Goal: Task Accomplishment & Management: Use online tool/utility

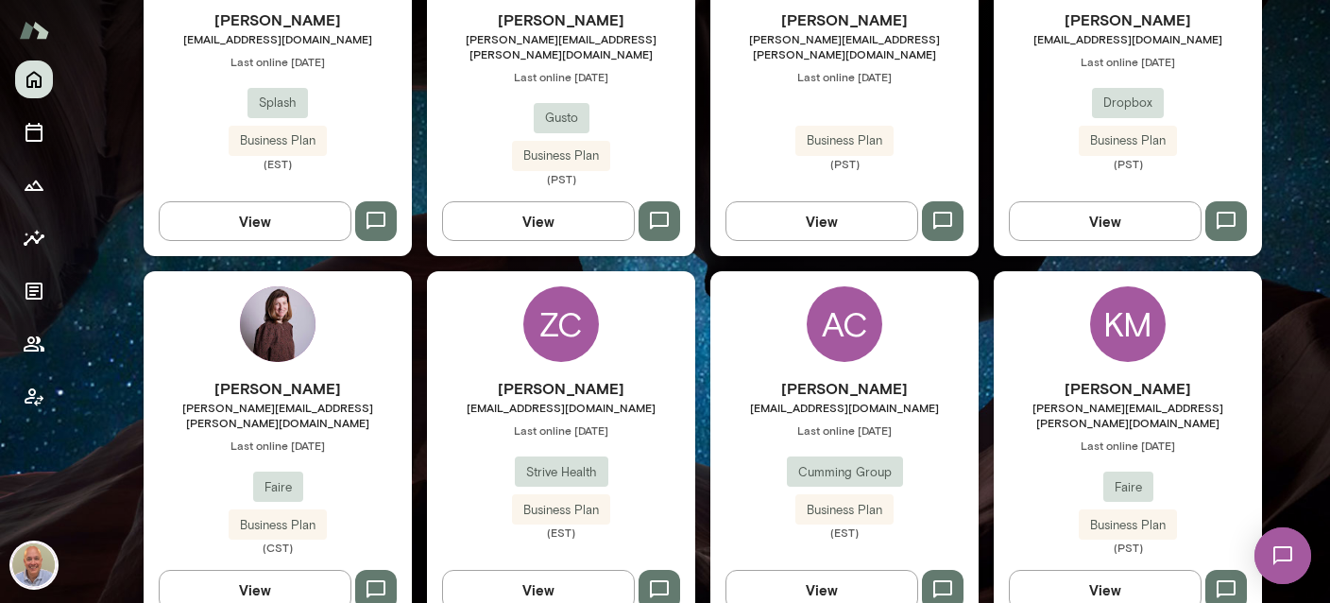
scroll to position [785, 0]
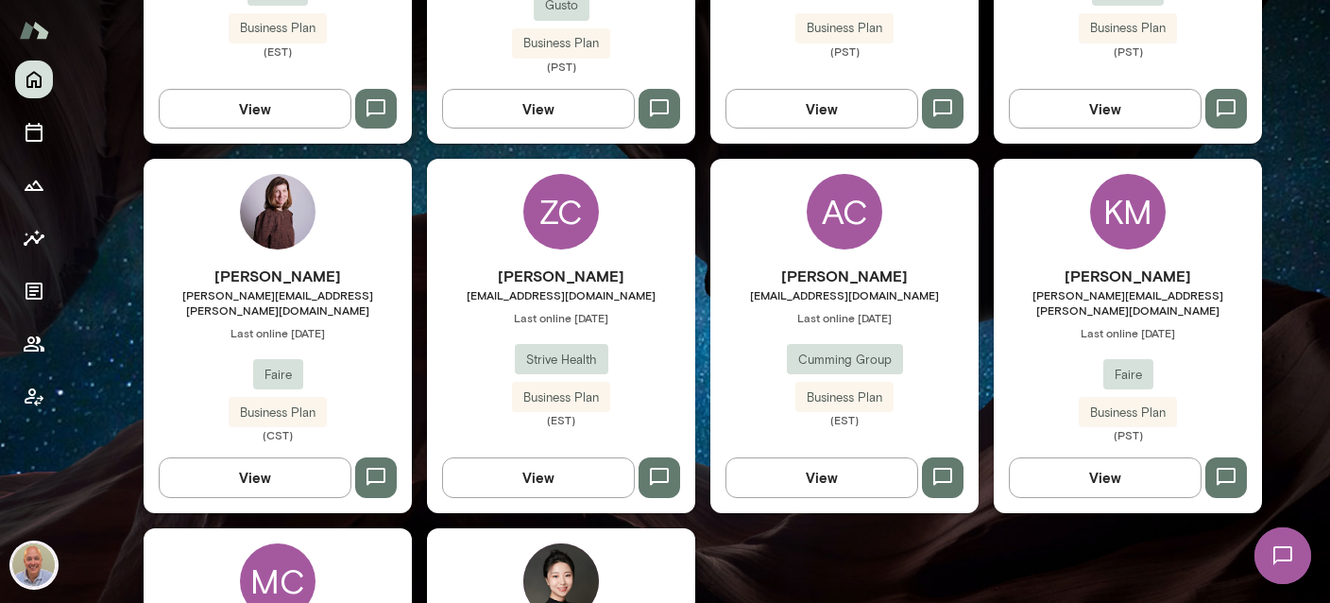
click at [329, 265] on h6 "[PERSON_NAME]" at bounding box center [278, 275] width 268 height 23
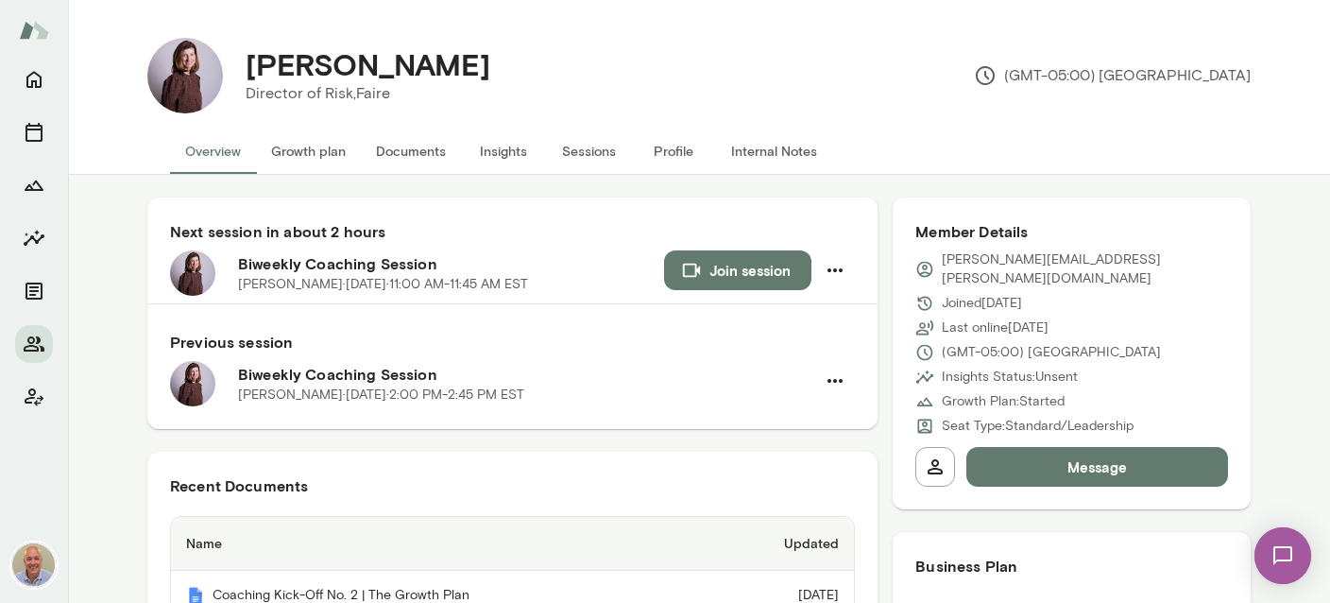
click at [778, 143] on button "Internal Notes" at bounding box center [774, 150] width 116 height 45
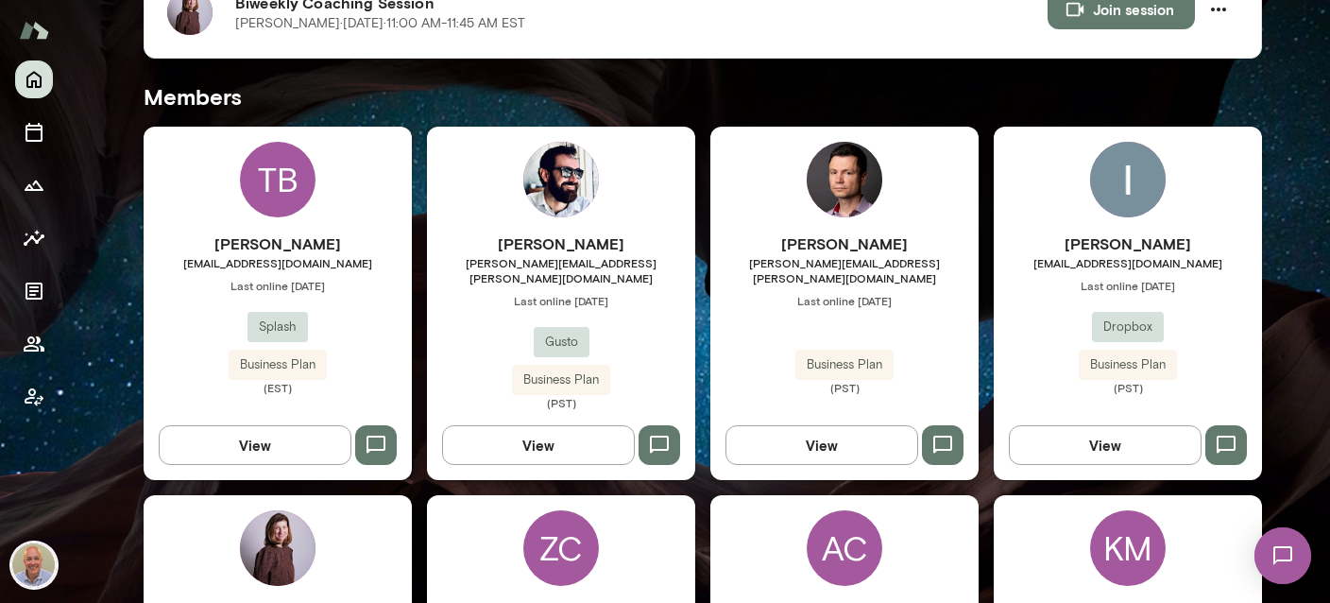
scroll to position [785, 0]
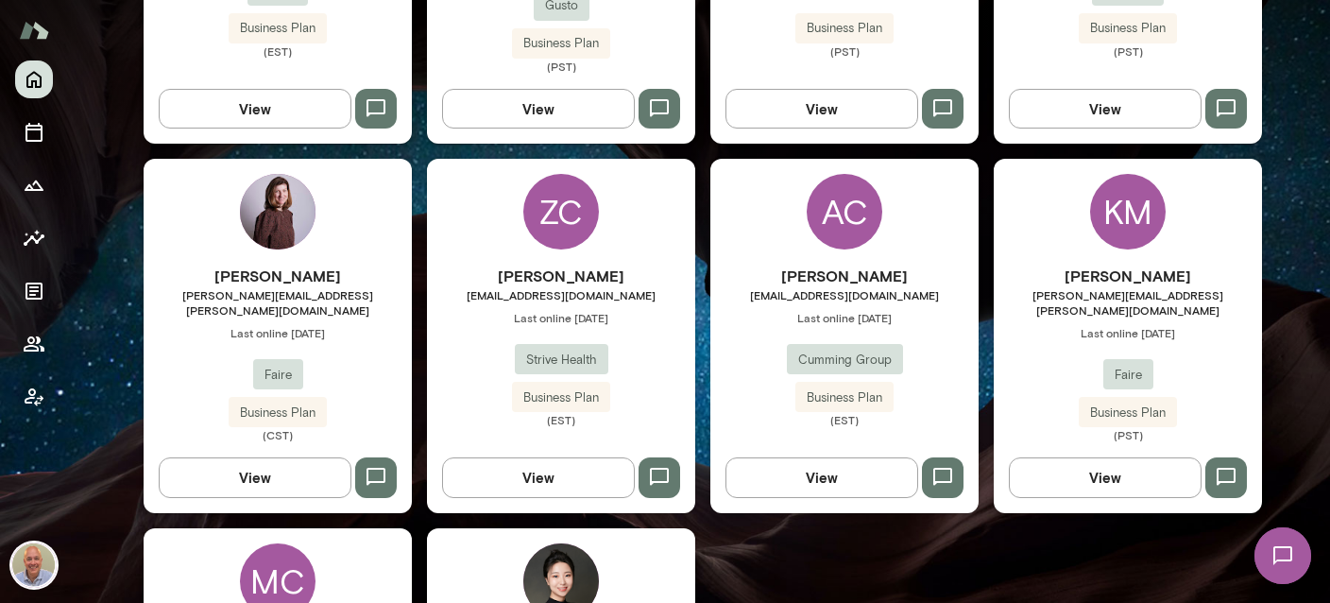
click at [299, 182] on img at bounding box center [278, 212] width 76 height 76
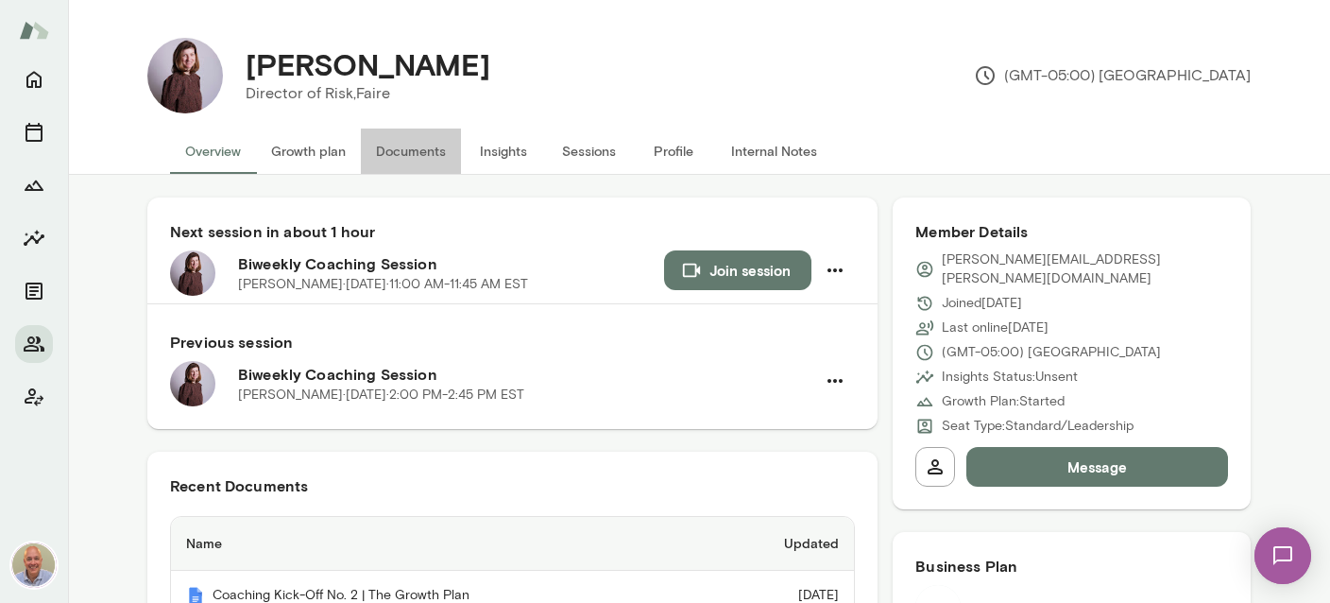
click at [394, 151] on button "Documents" at bounding box center [411, 150] width 100 height 45
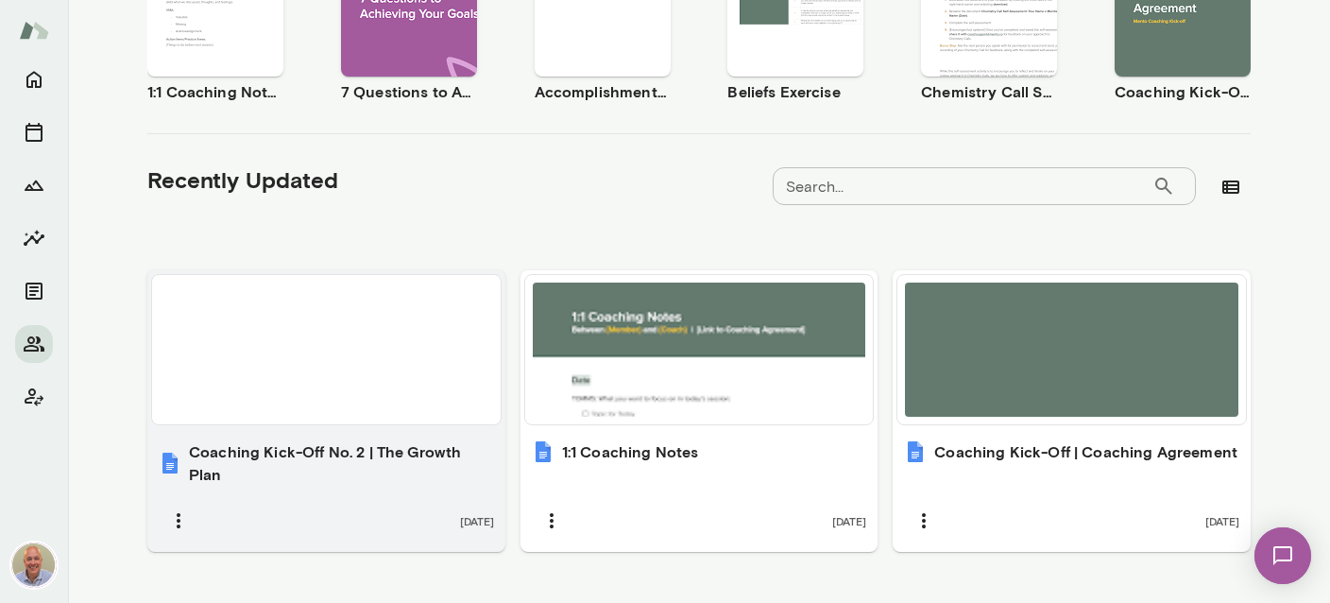
scroll to position [497, 0]
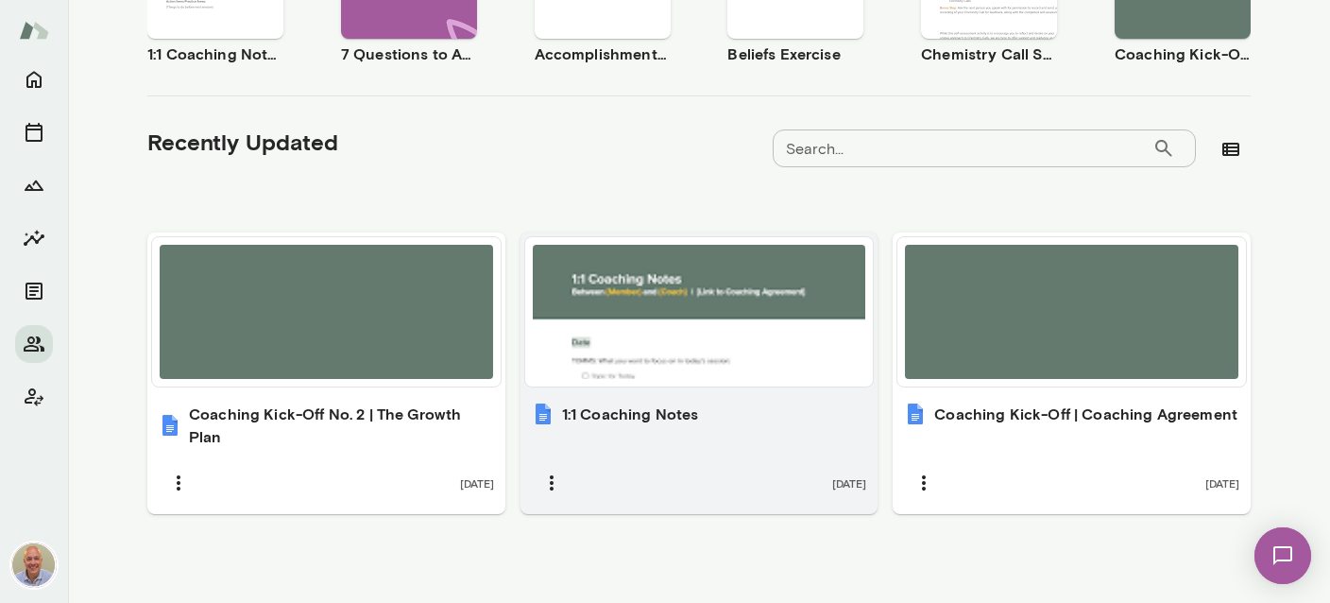
click at [713, 391] on div "1:1 Coaching Notes 10 months ago" at bounding box center [699, 452] width 358 height 123
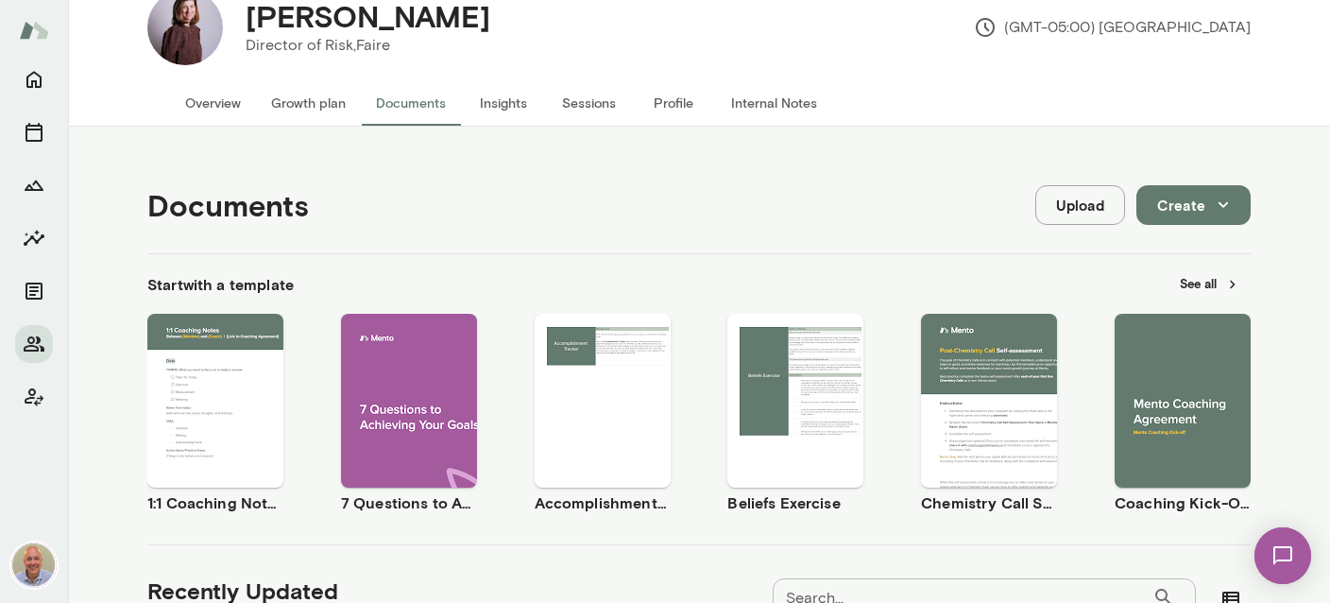
scroll to position [0, 0]
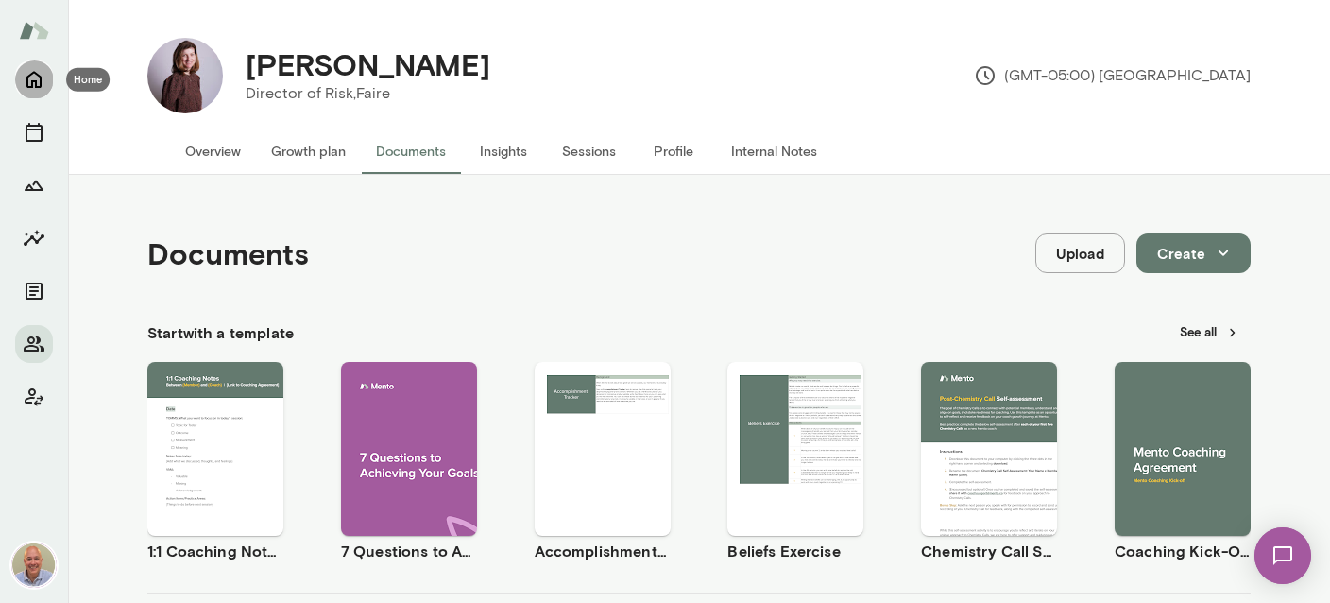
click at [38, 81] on icon "Home" at bounding box center [34, 79] width 23 height 23
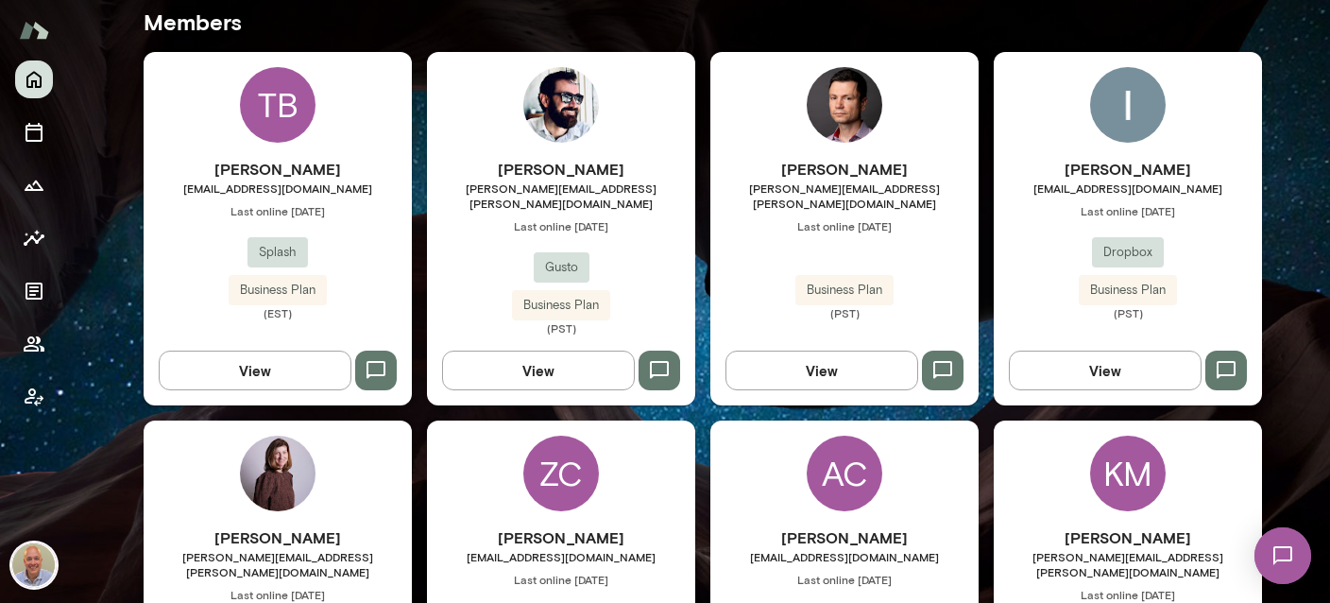
scroll to position [561, 0]
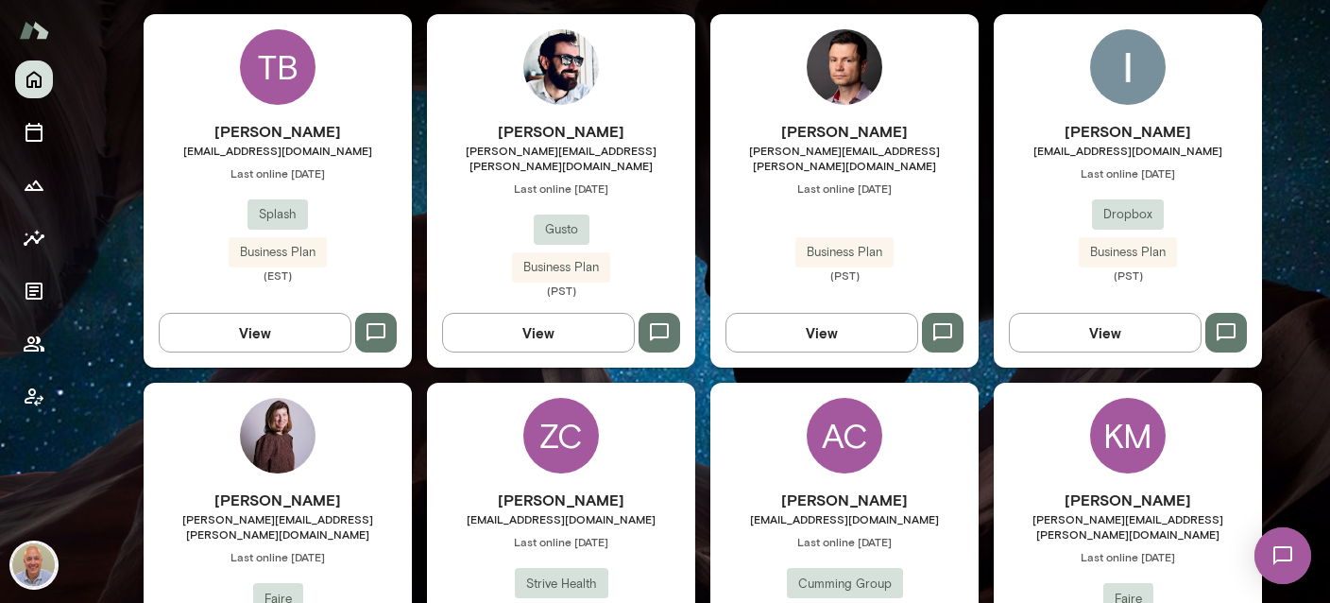
click at [834, 84] on img at bounding box center [845, 67] width 76 height 76
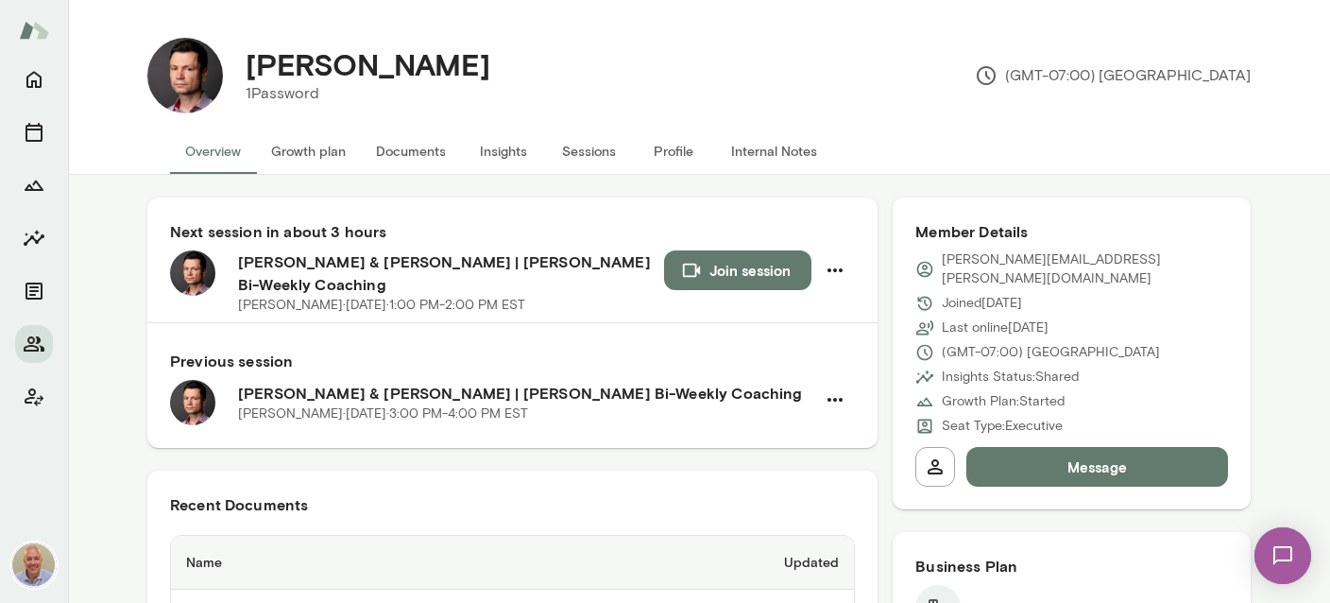
click at [744, 147] on button "Internal Notes" at bounding box center [774, 150] width 116 height 45
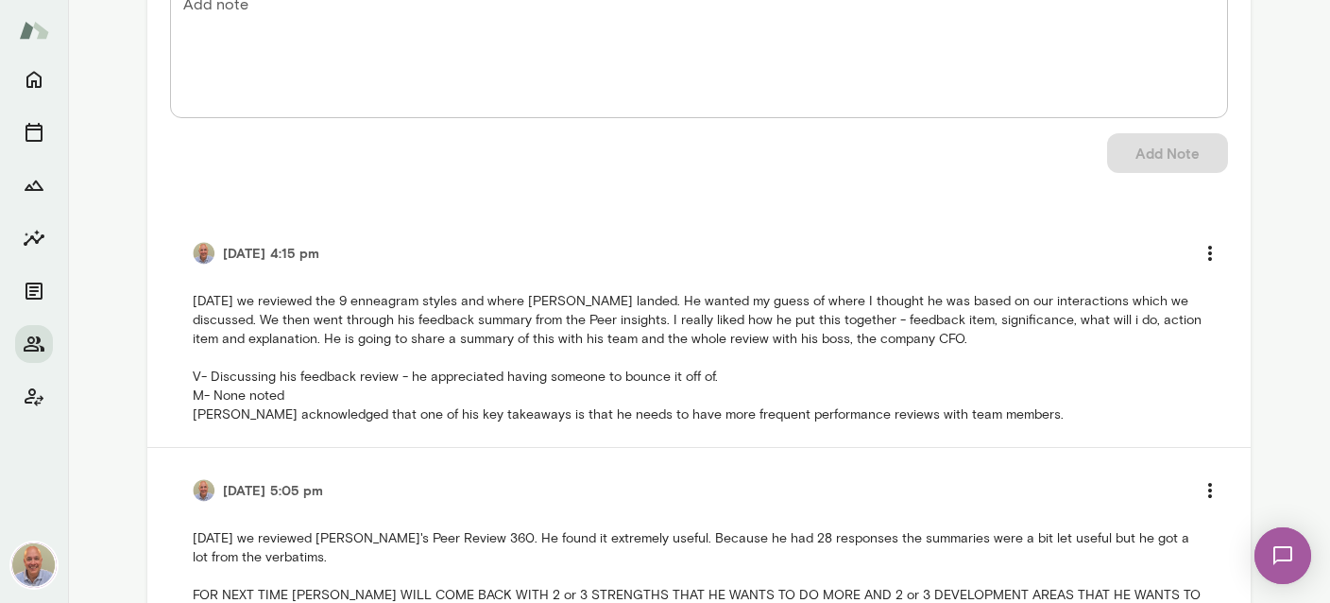
scroll to position [111, 0]
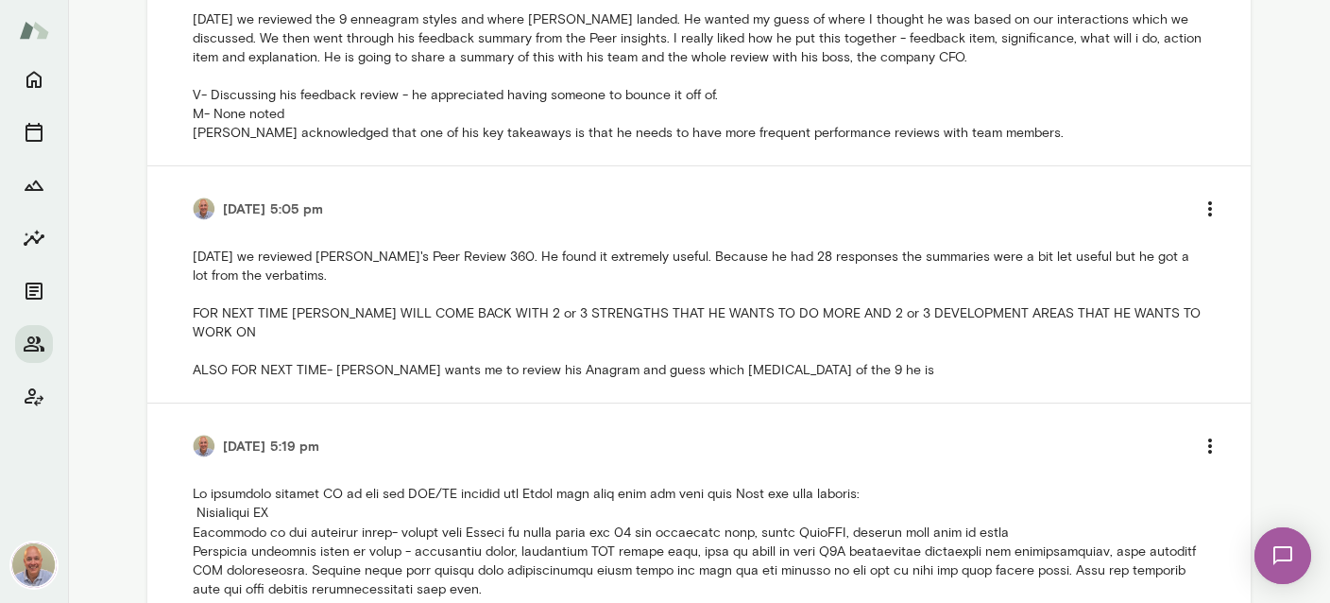
scroll to position [0, 0]
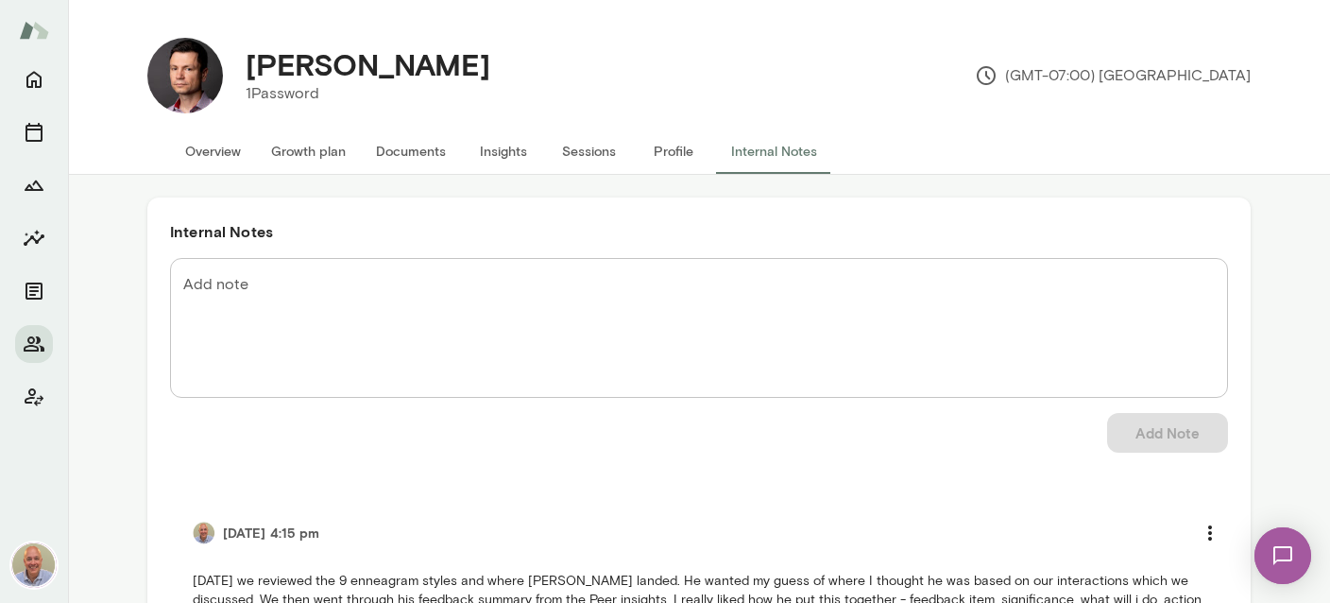
click at [377, 147] on button "Documents" at bounding box center [411, 150] width 100 height 45
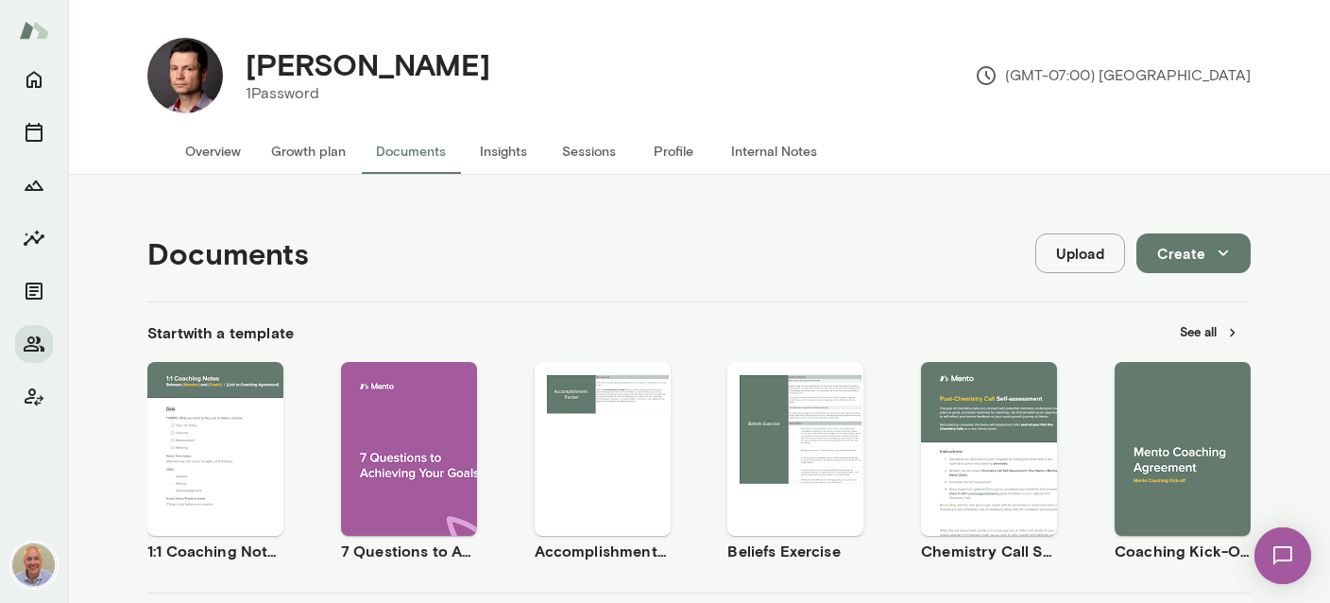
click at [1106, 251] on button "Upload" at bounding box center [1080, 253] width 90 height 40
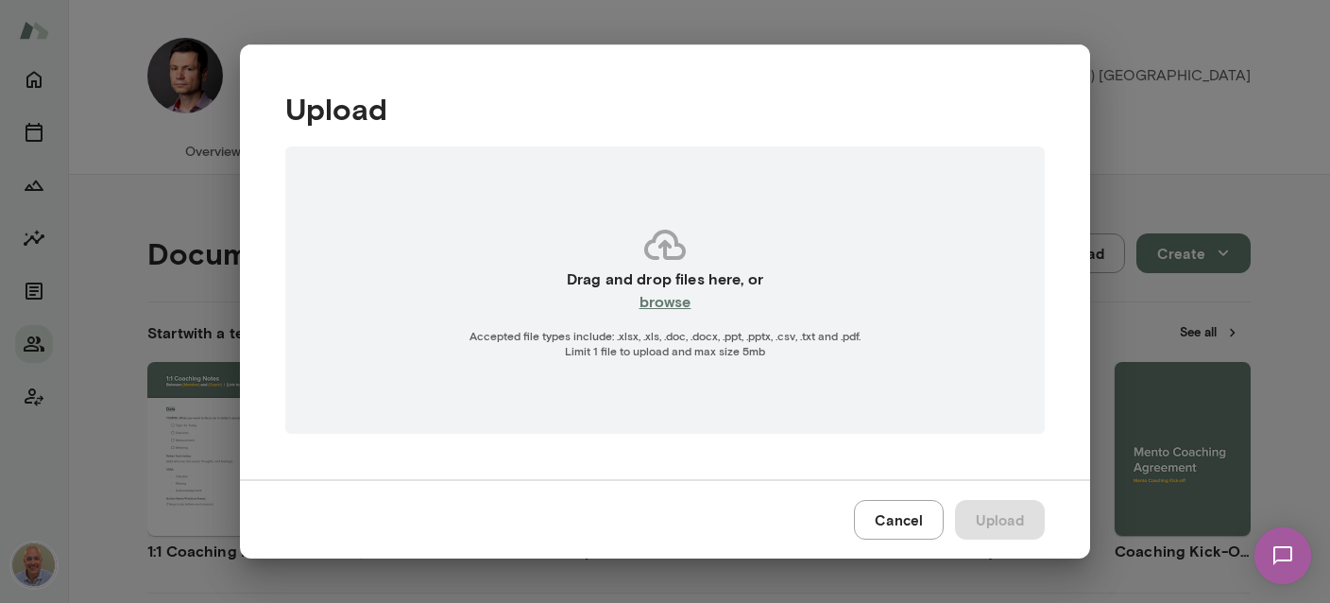
click at [911, 513] on button "Cancel" at bounding box center [899, 520] width 90 height 40
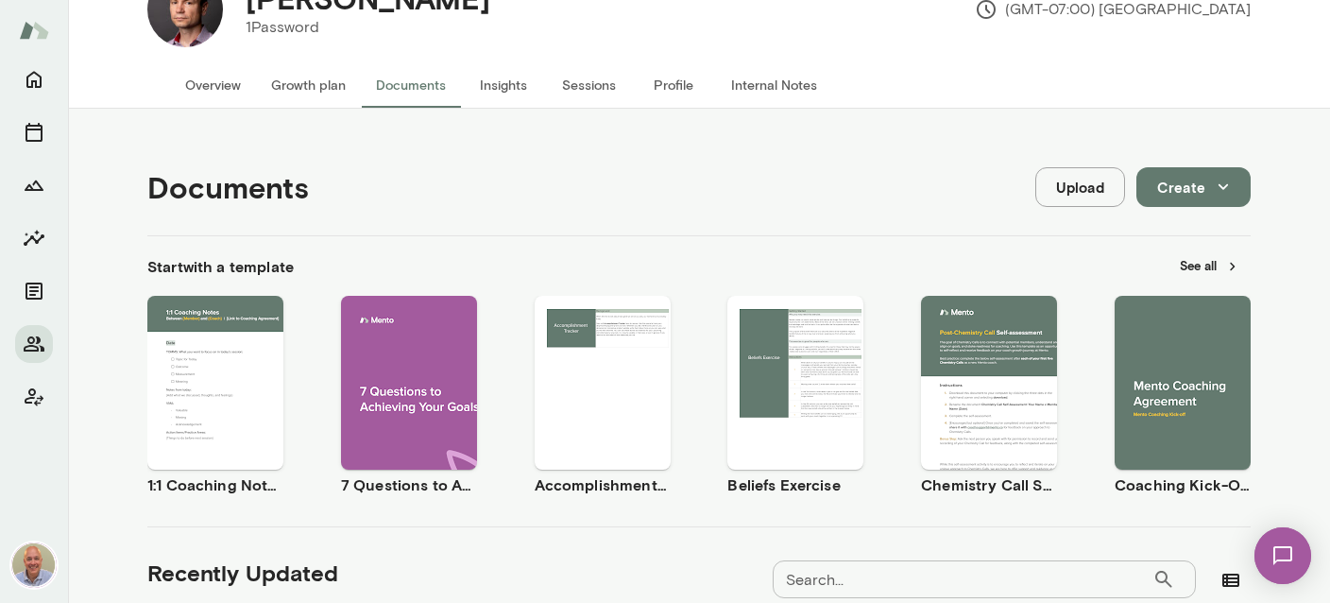
scroll to position [111, 0]
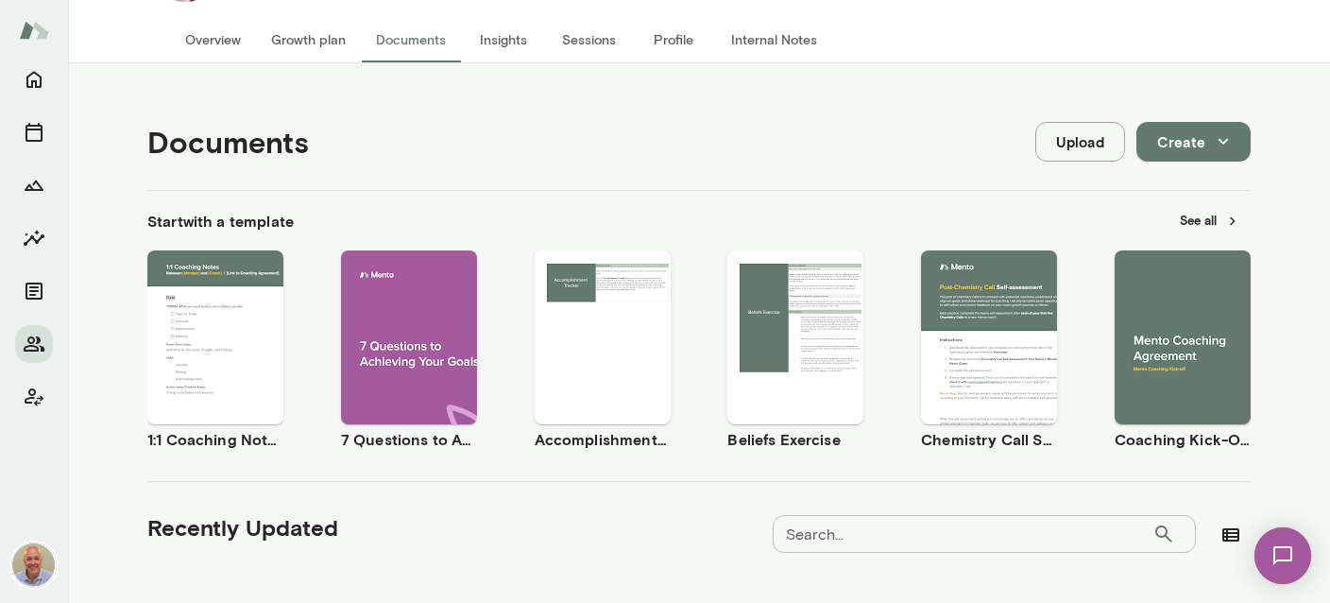
click at [1204, 212] on button "See all" at bounding box center [1209, 220] width 82 height 29
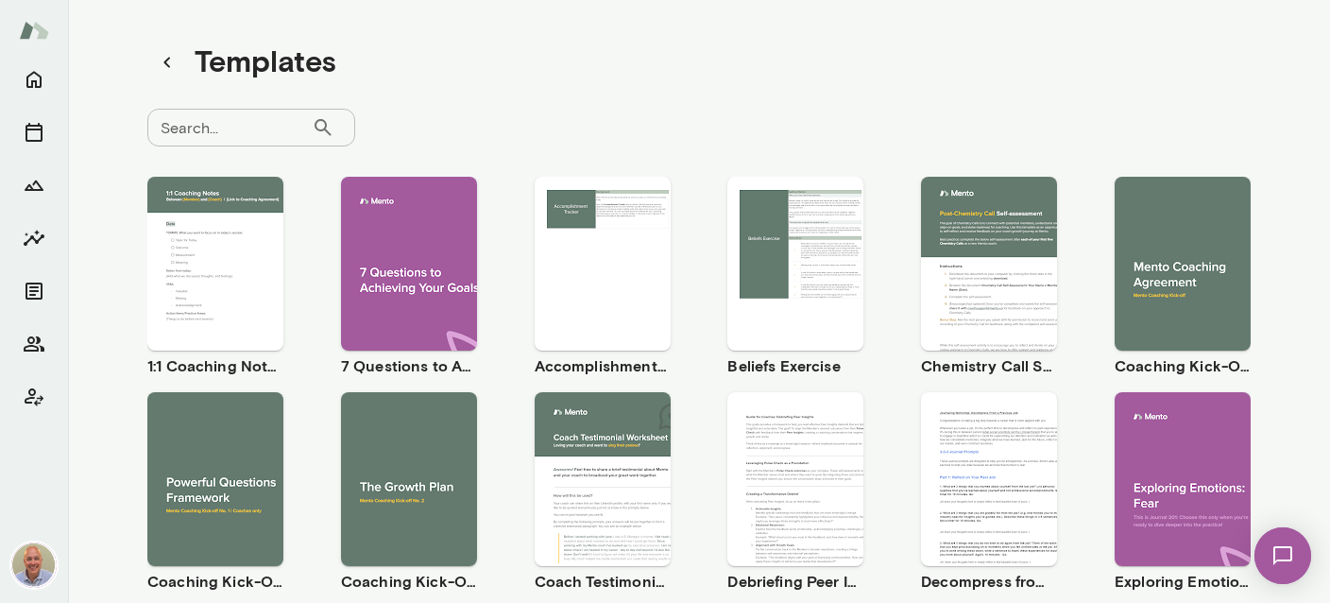
scroll to position [116, 0]
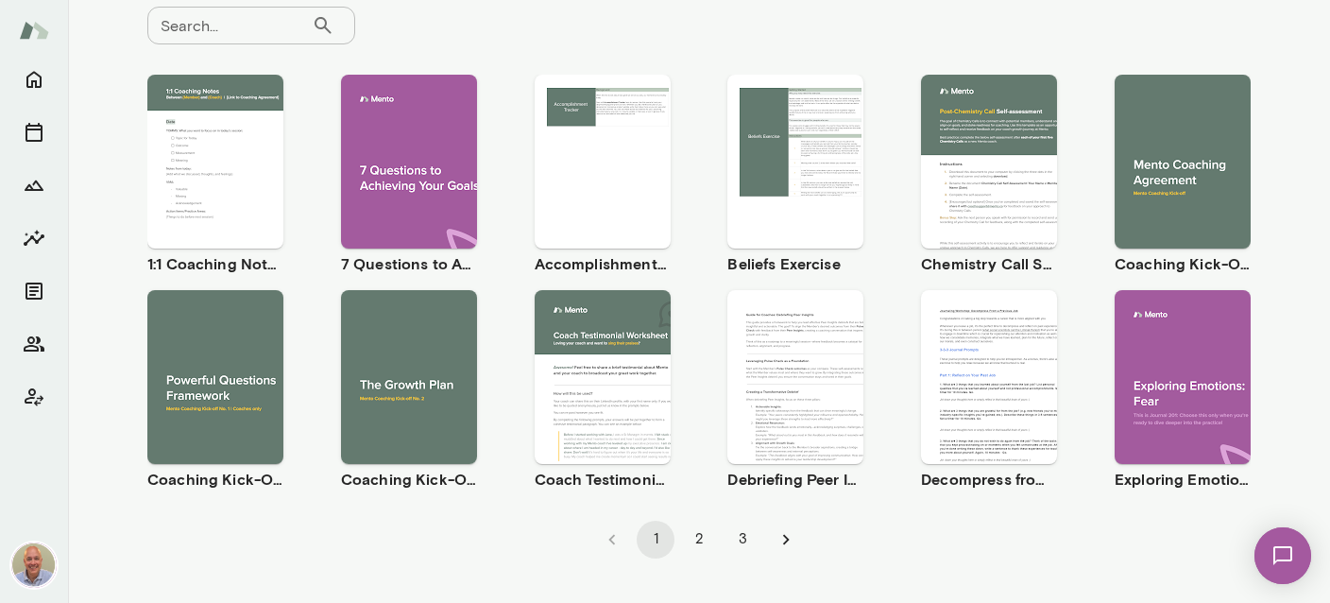
click at [423, 342] on div "Use template Preview" at bounding box center [409, 377] width 136 height 174
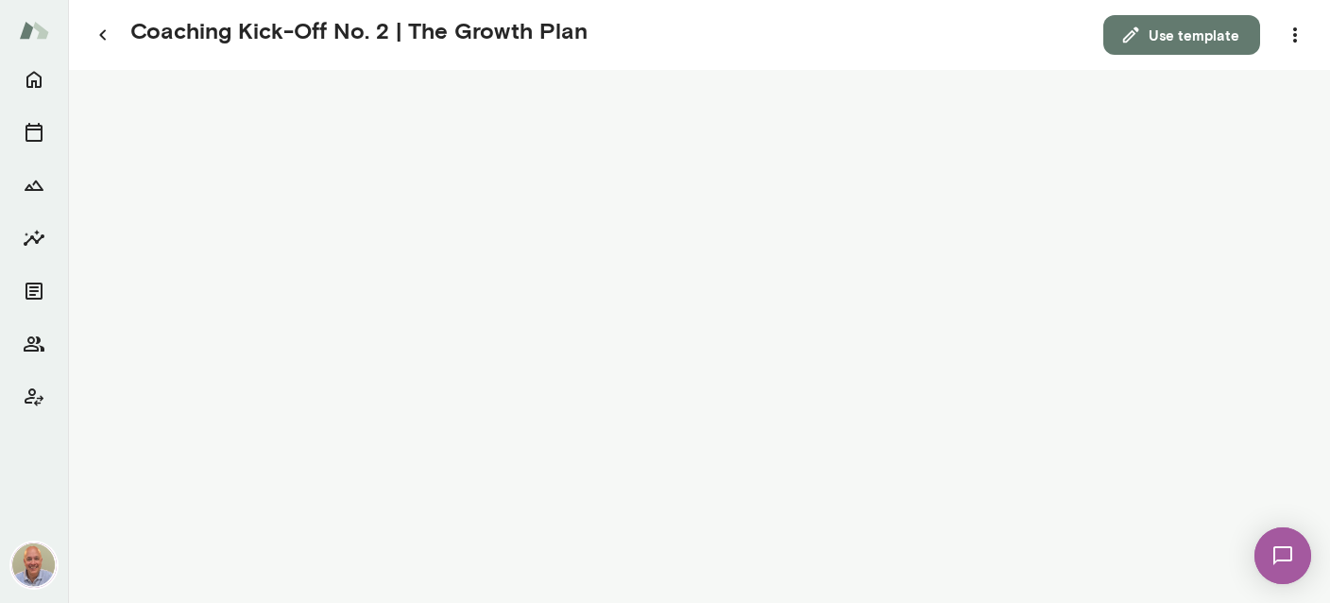
click at [1156, 49] on button "Use template" at bounding box center [1181, 35] width 157 height 40
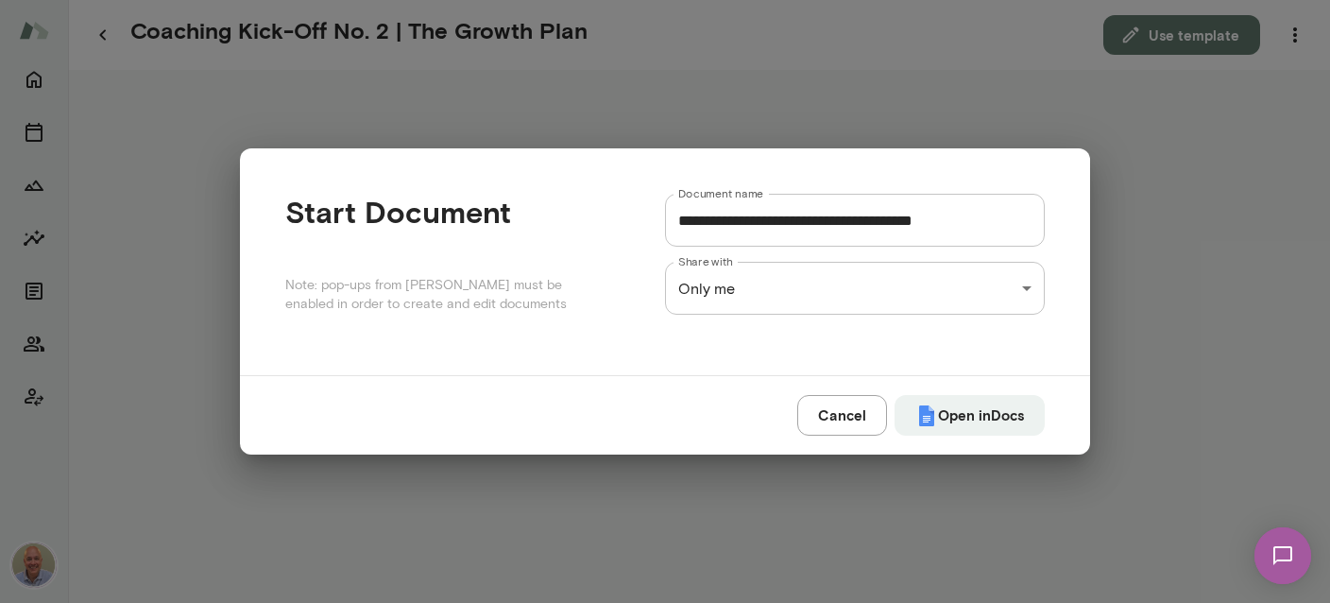
click at [783, 221] on input "**********" at bounding box center [855, 220] width 380 height 53
drag, startPoint x: 846, startPoint y: 221, endPoint x: 746, endPoint y: 209, distance: 100.9
click at [746, 209] on input "**********" at bounding box center [855, 220] width 380 height 53
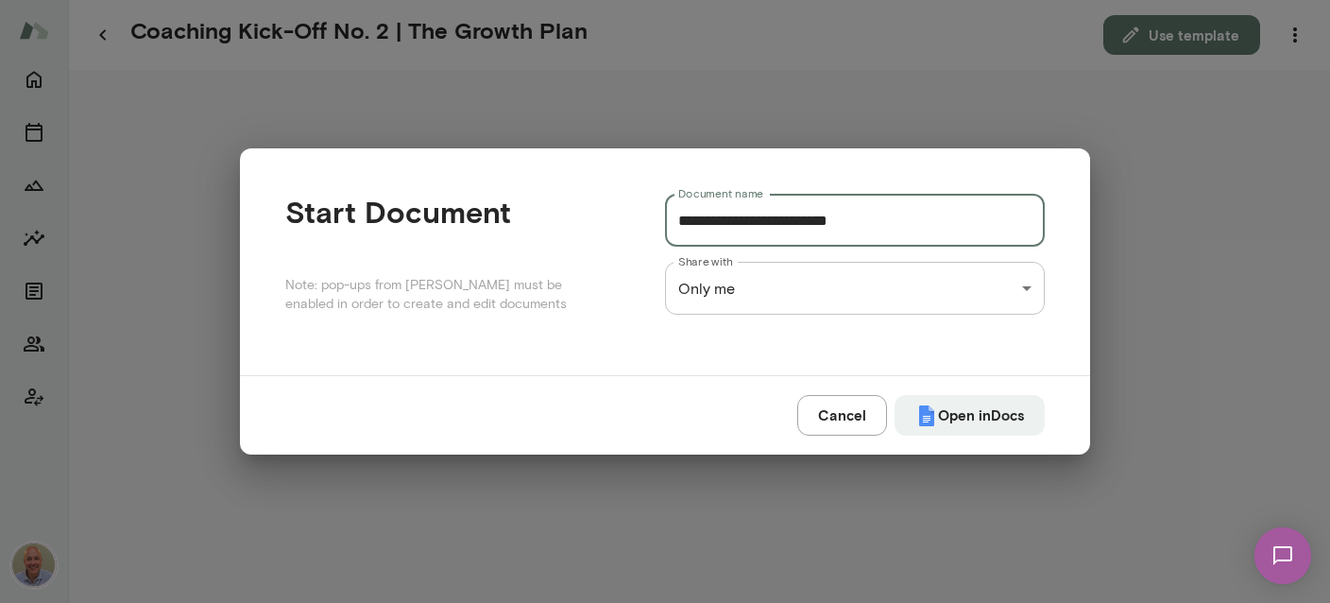
type input "**********"
click at [791, 0] on div "**********" at bounding box center [665, 0] width 1330 height 0
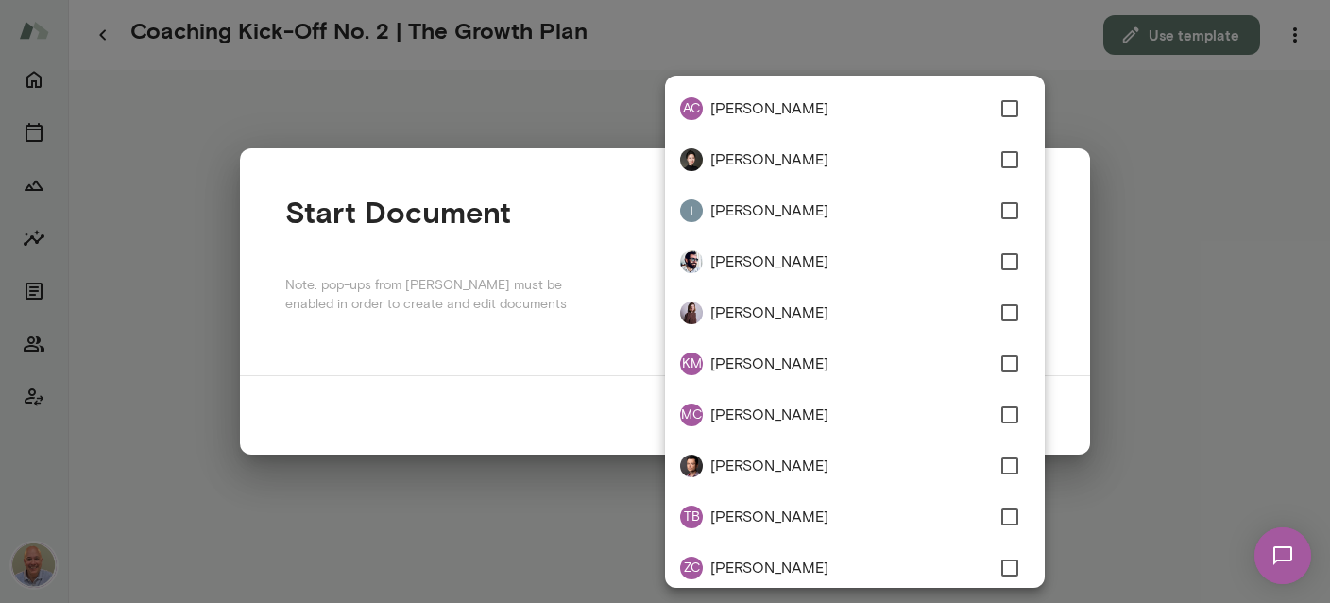
type input "**********"
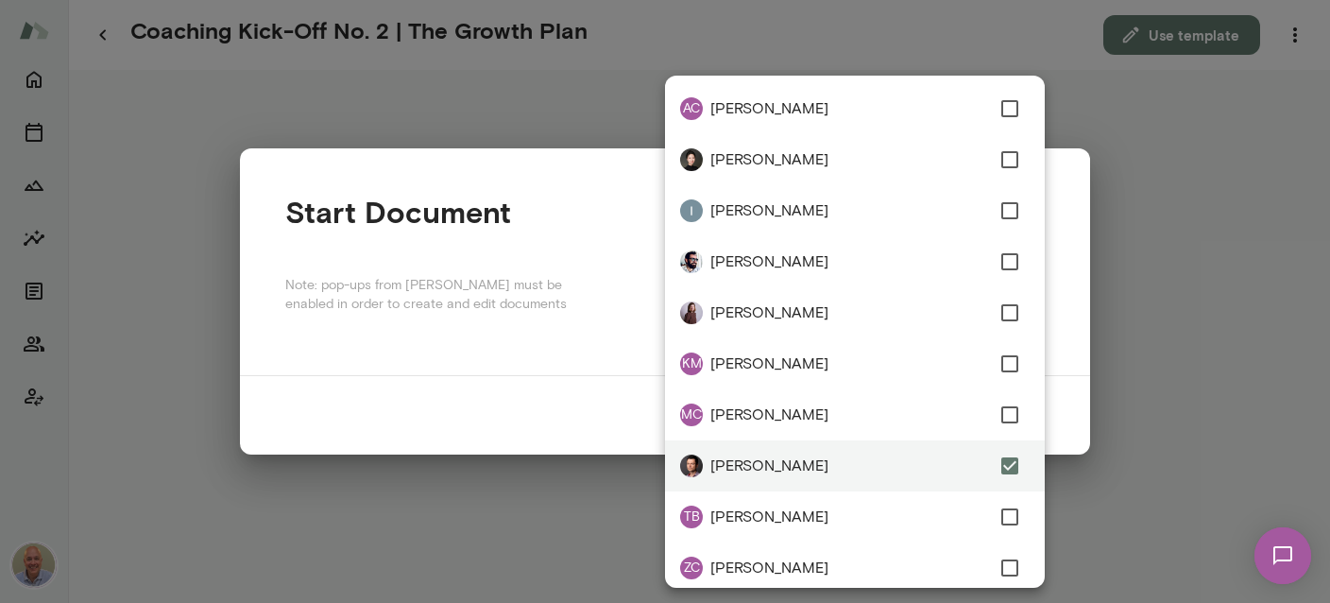
click at [522, 334] on div at bounding box center [665, 301] width 1330 height 603
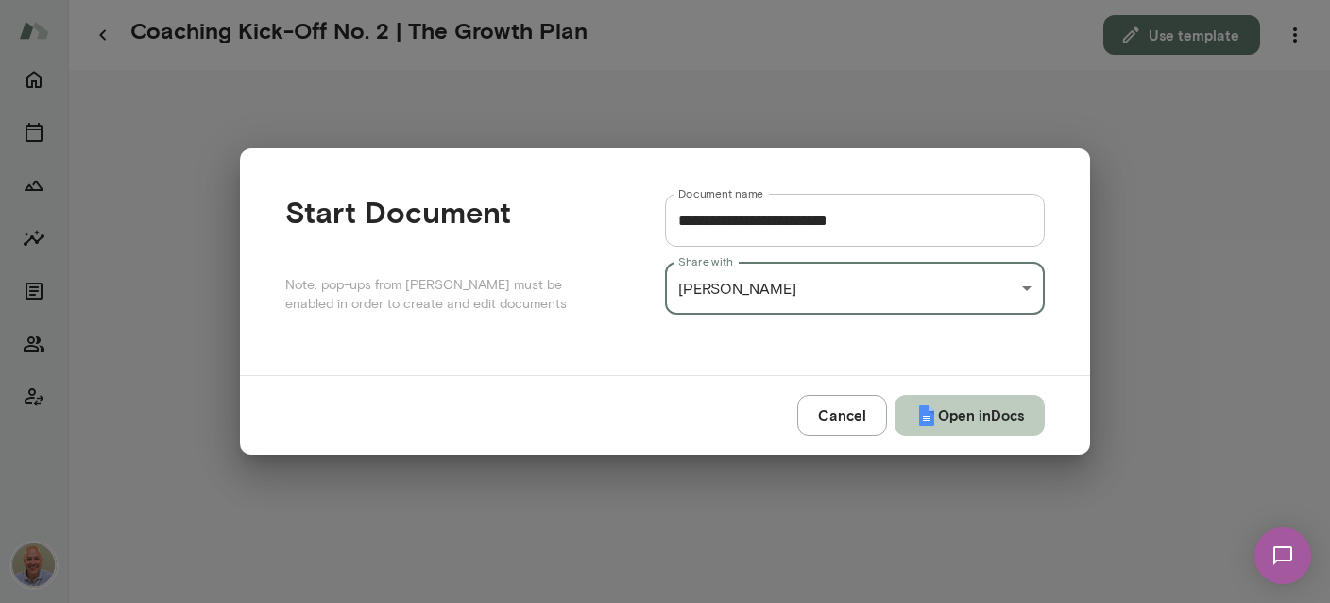
click at [965, 432] on button "Open in Docs" at bounding box center [969, 415] width 150 height 40
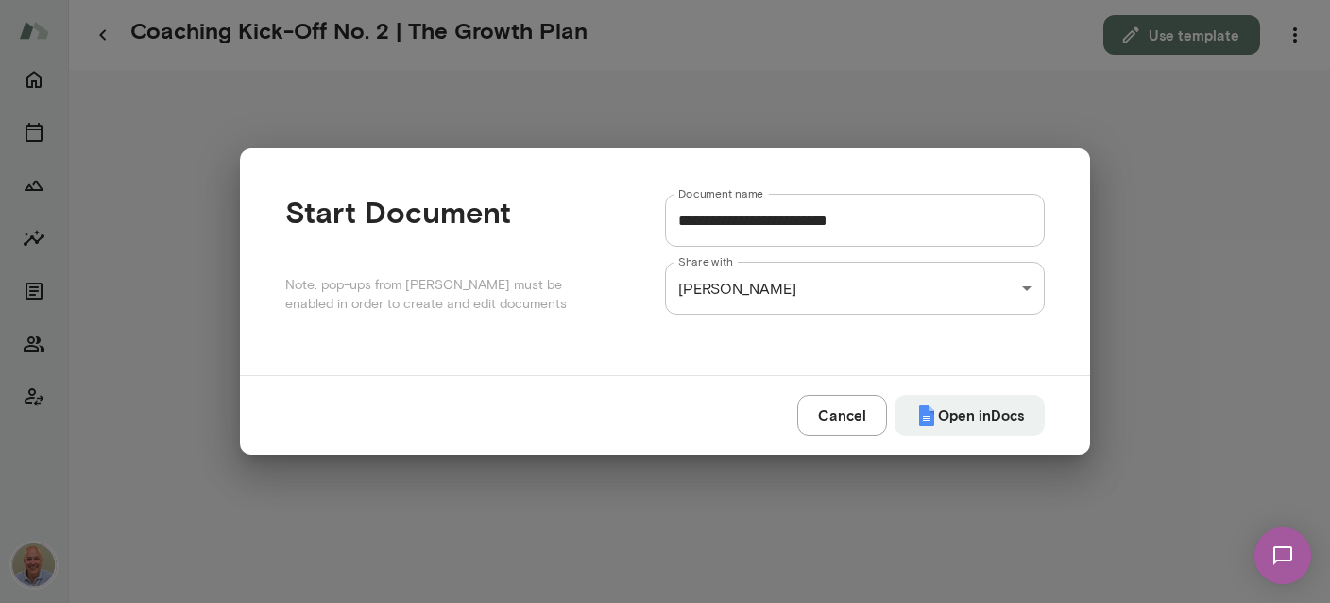
type input "**********"
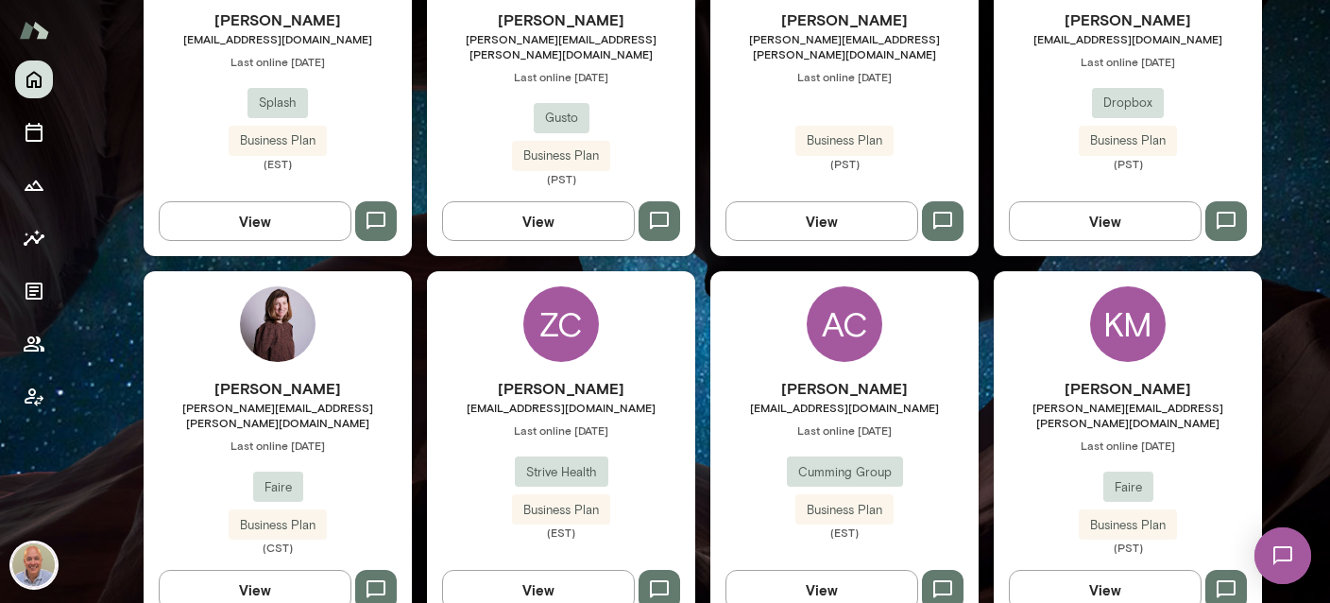
scroll to position [561, 0]
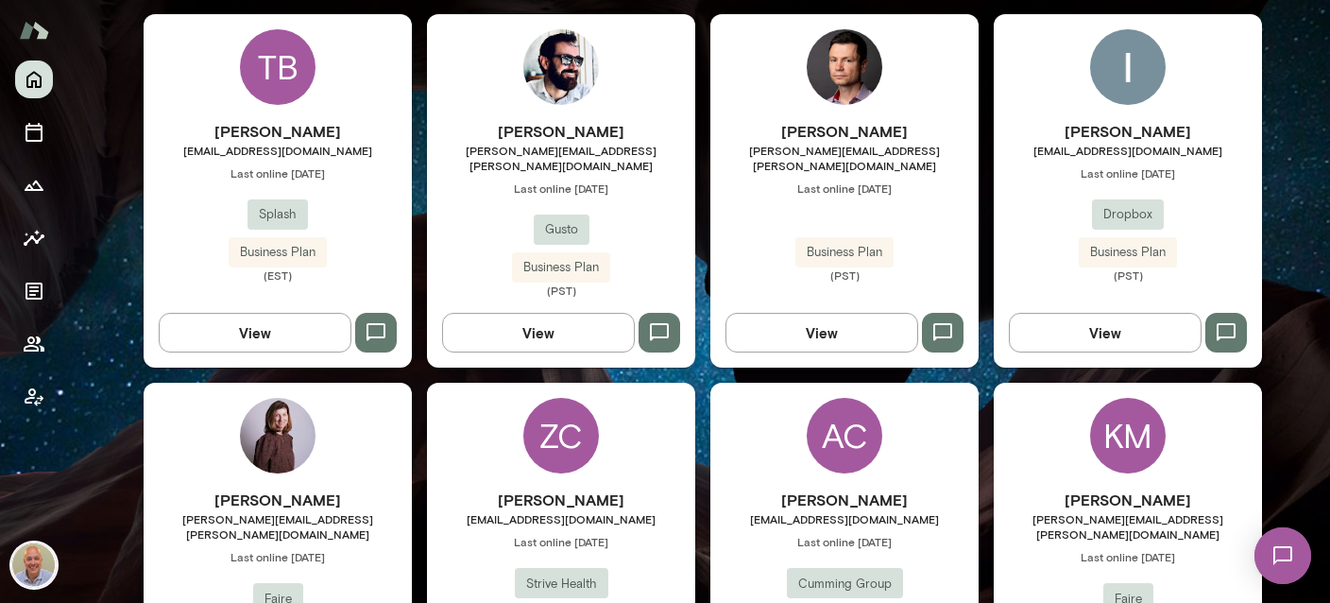
click at [907, 81] on div "[PERSON_NAME] [PERSON_NAME][EMAIL_ADDRESS][PERSON_NAME][DOMAIN_NAME] Last onlin…" at bounding box center [844, 190] width 268 height 353
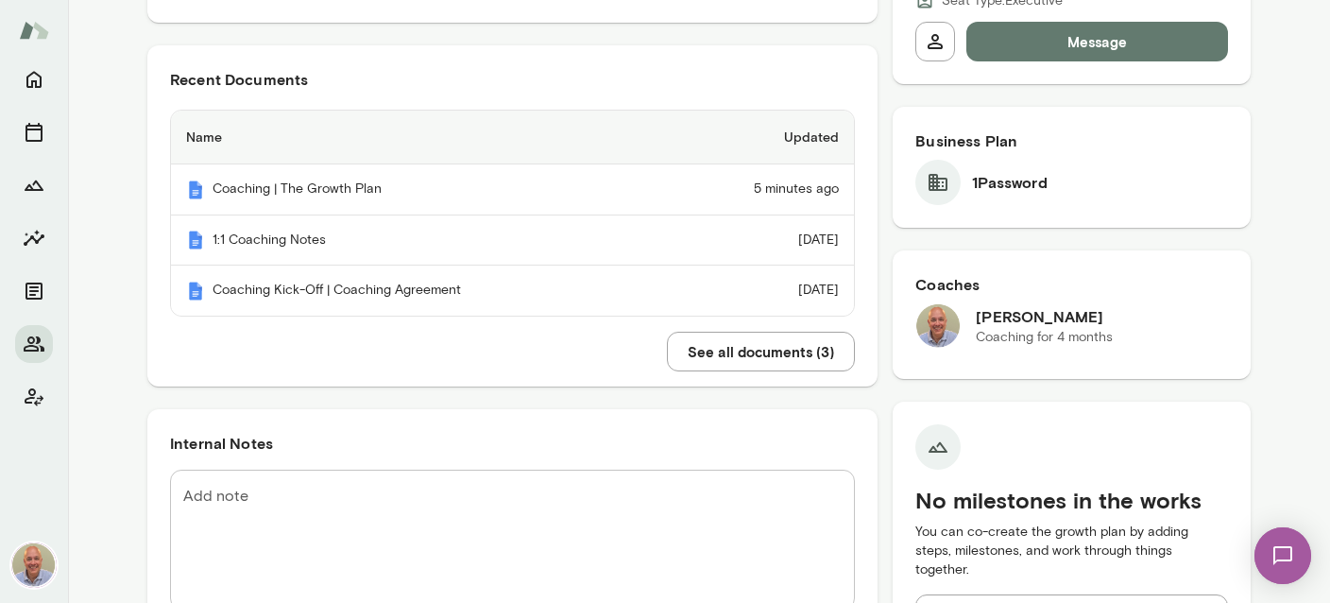
scroll to position [449, 0]
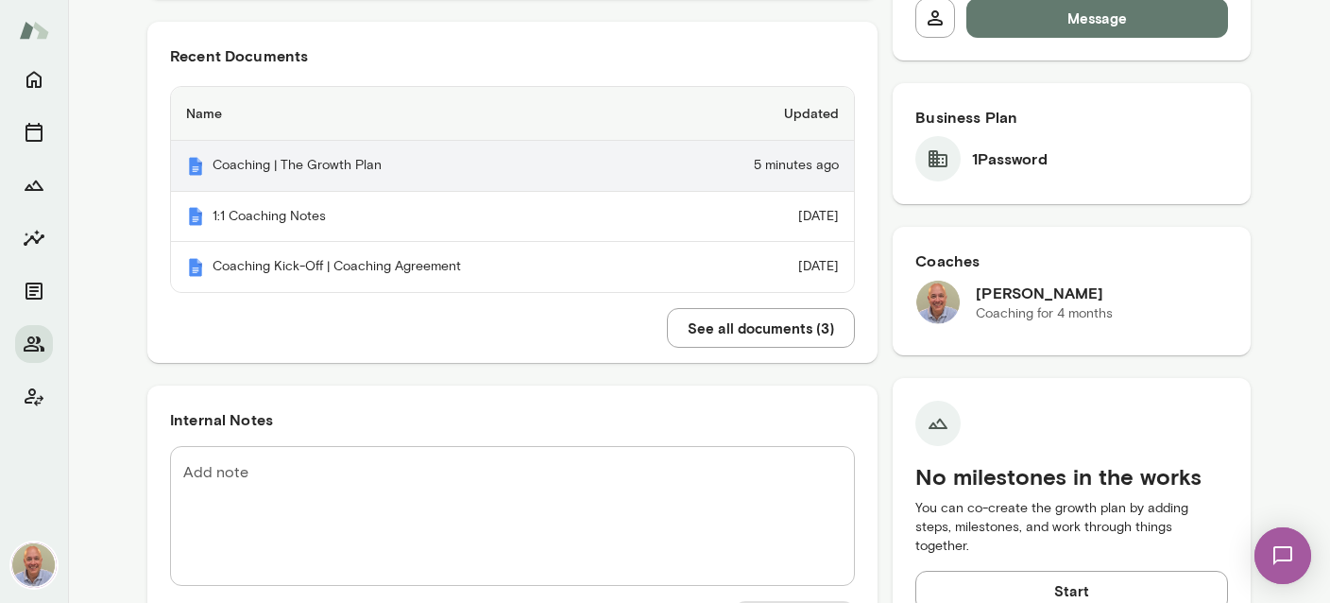
click at [278, 161] on th "Coaching | The Growth Plan" at bounding box center [419, 166] width 496 height 51
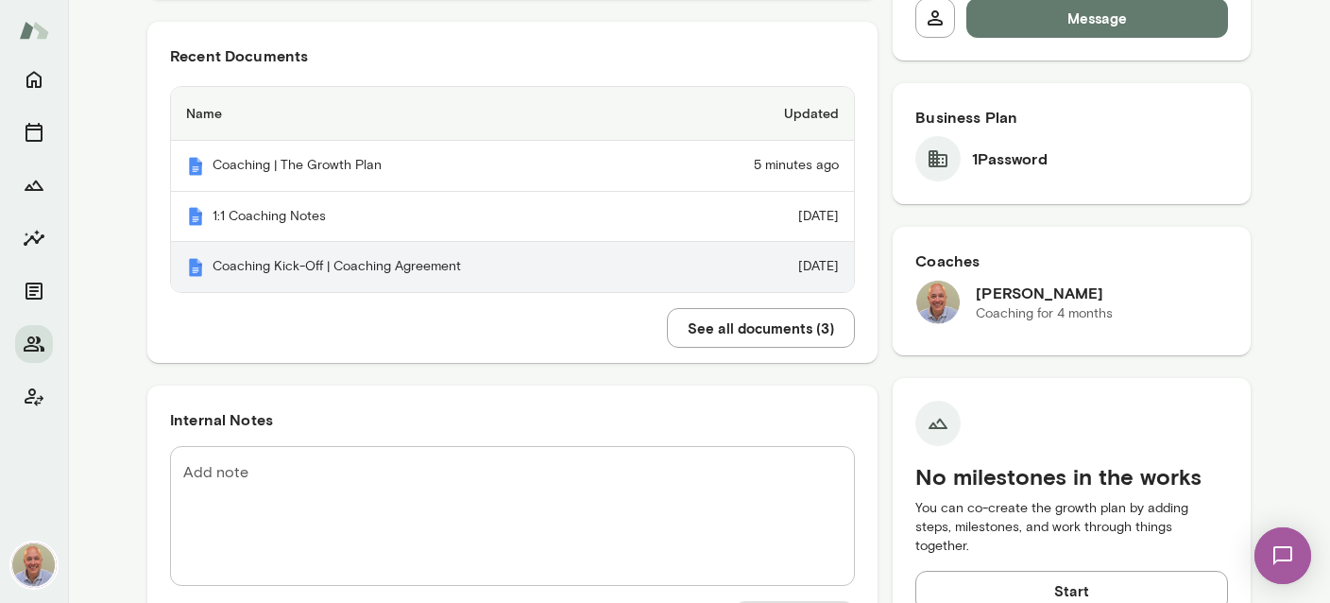
scroll to position [0, 0]
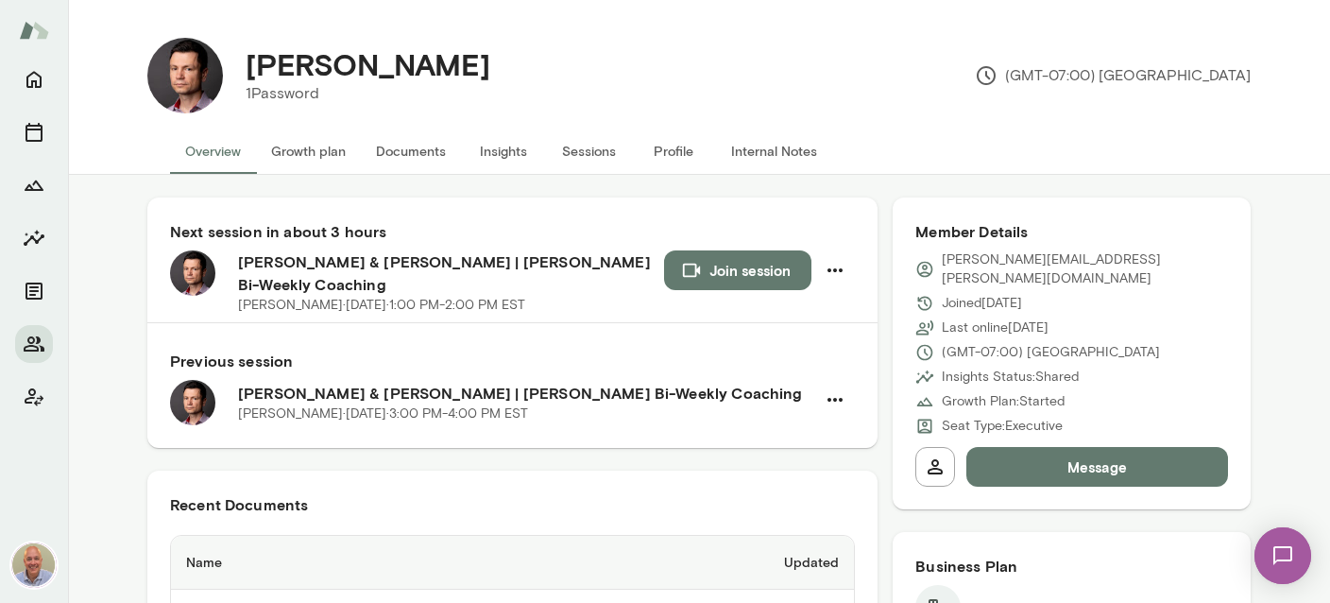
click at [428, 156] on button "Documents" at bounding box center [411, 150] width 100 height 45
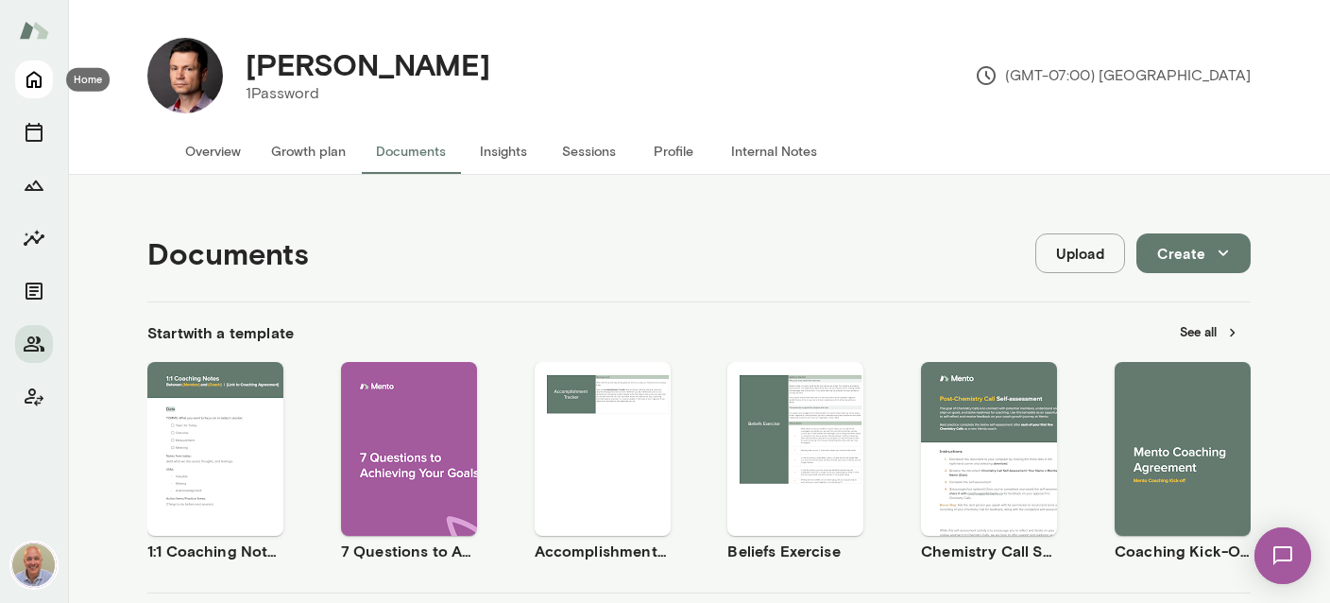
click at [47, 89] on button "Home" at bounding box center [34, 79] width 38 height 38
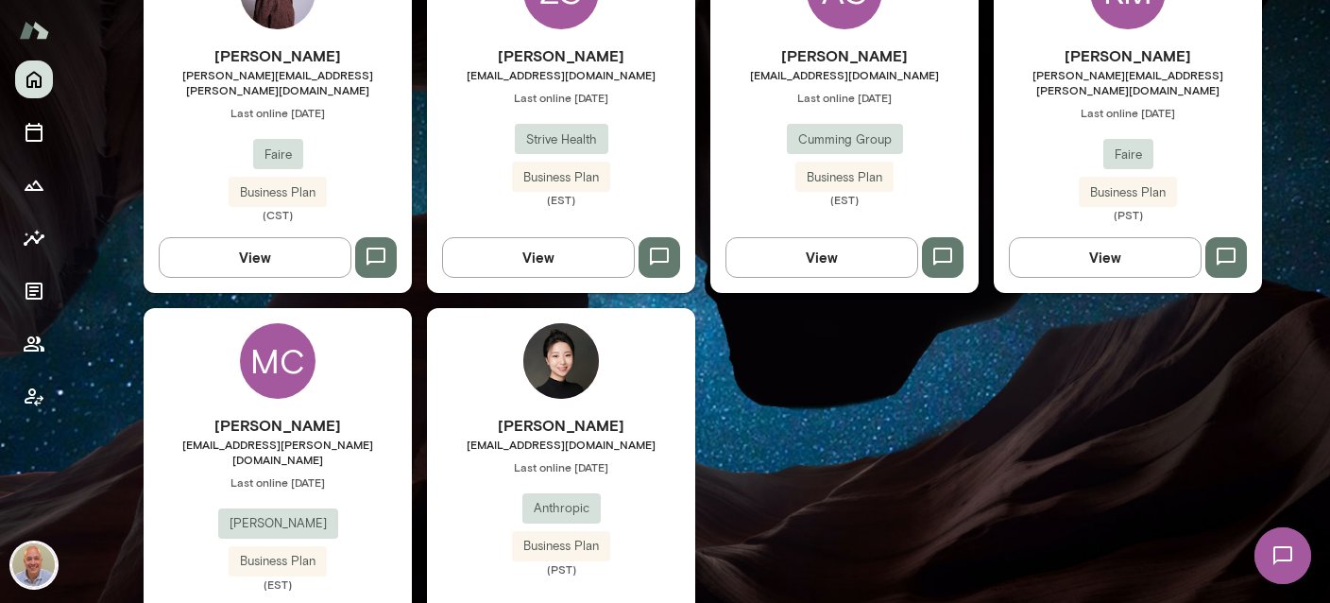
scroll to position [1036, 0]
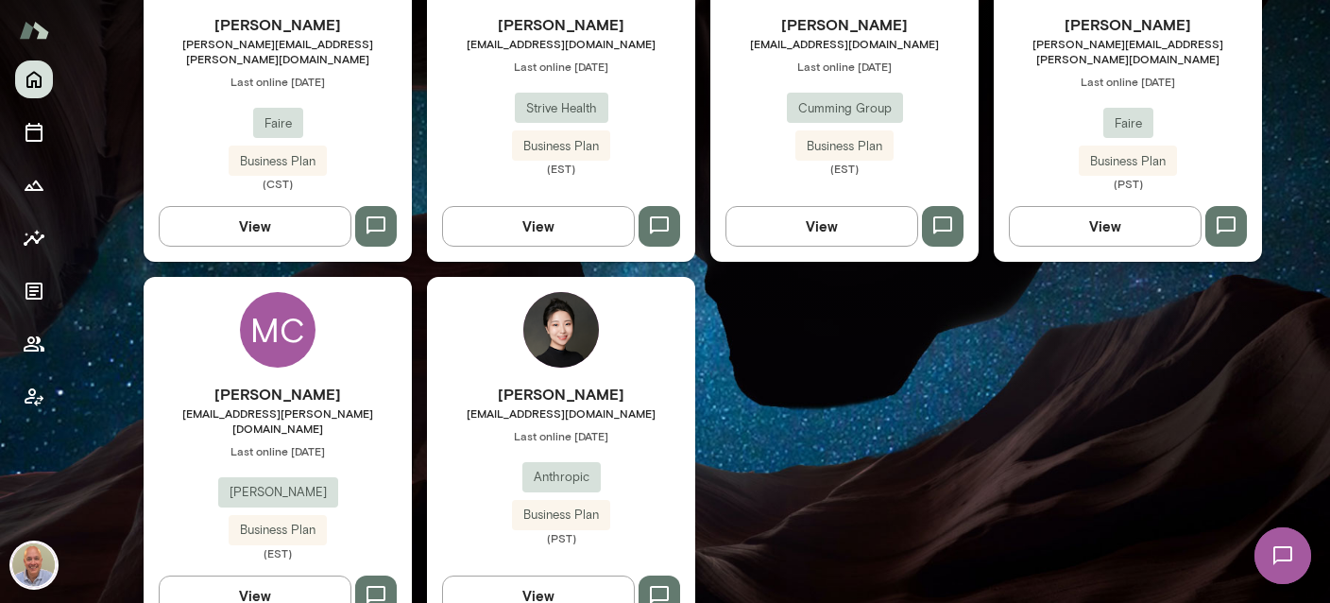
click at [529, 344] on div "[PERSON_NAME] [PERSON_NAME][EMAIL_ADDRESS][DOMAIN_NAME] Last online [DATE] Anth…" at bounding box center [561, 453] width 268 height 353
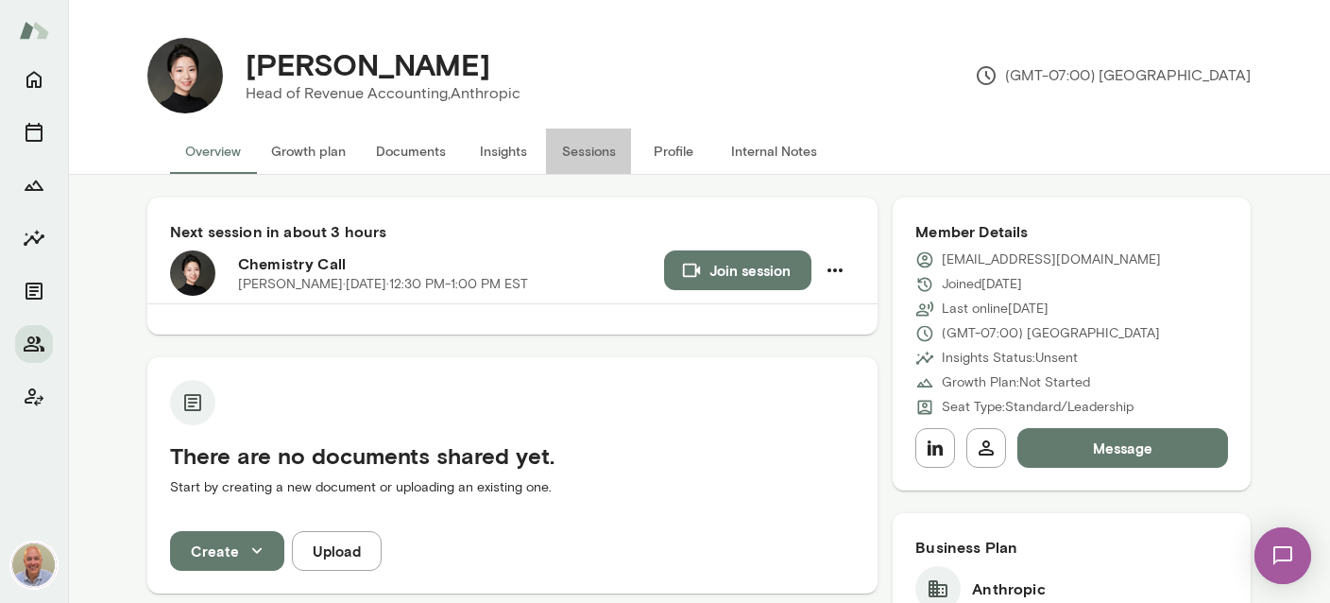
click at [601, 149] on button "Sessions" at bounding box center [588, 150] width 85 height 45
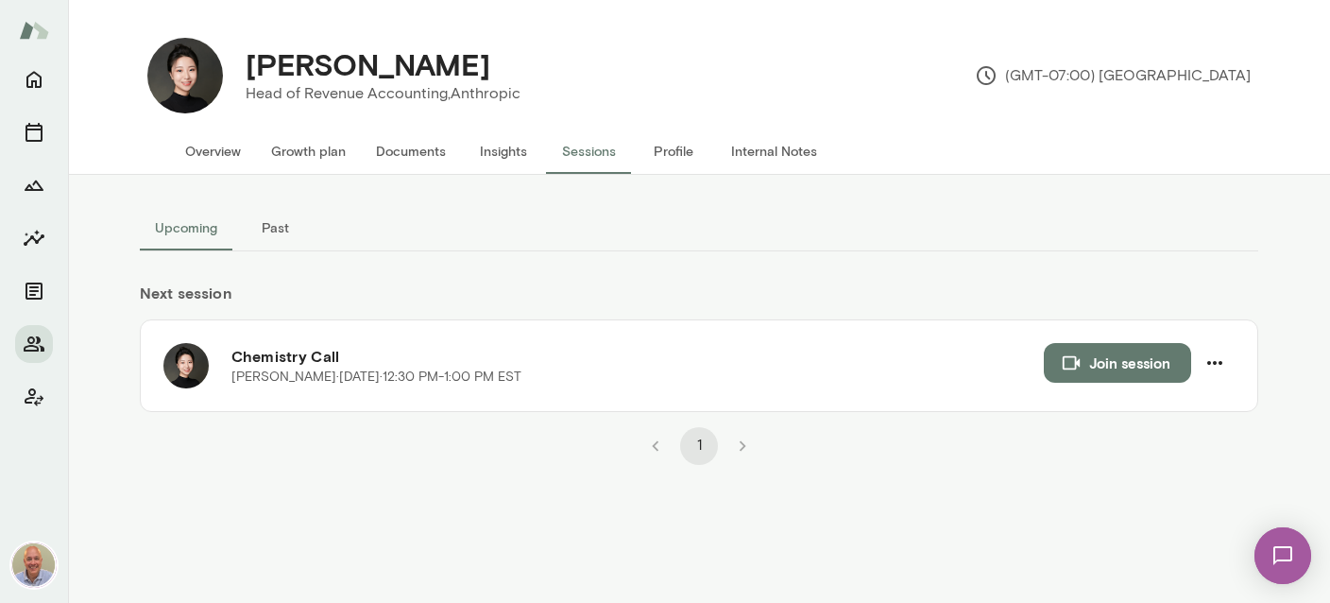
click at [294, 220] on button "Past" at bounding box center [274, 227] width 85 height 45
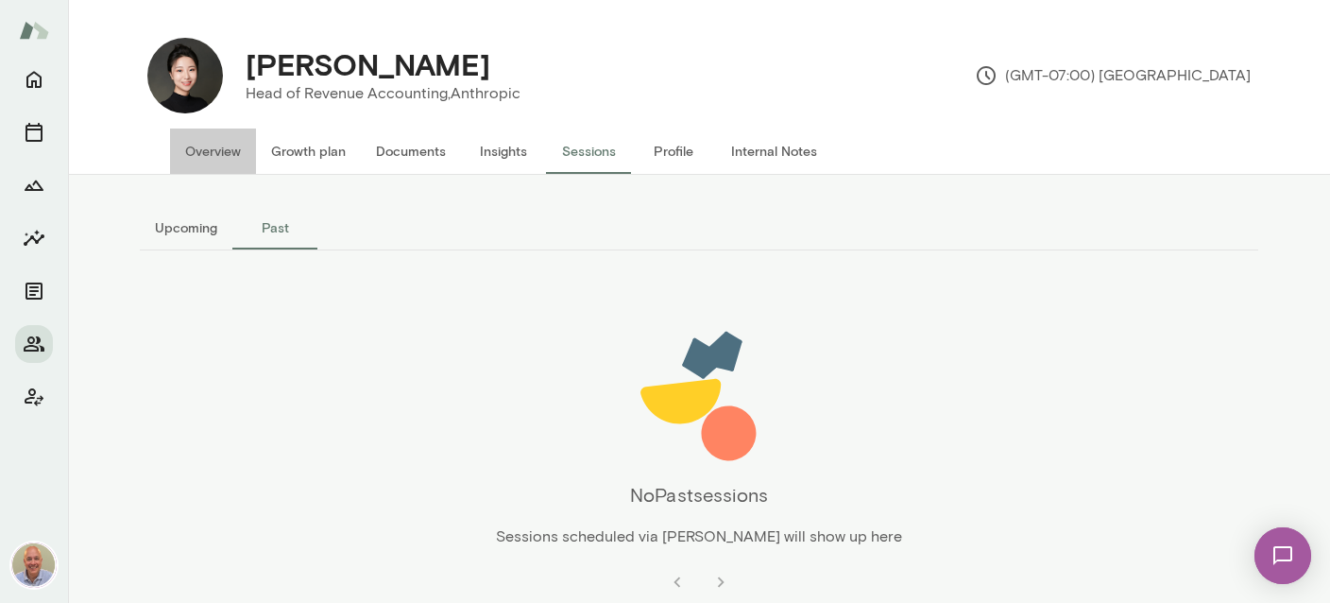
click at [210, 148] on button "Overview" at bounding box center [213, 150] width 86 height 45
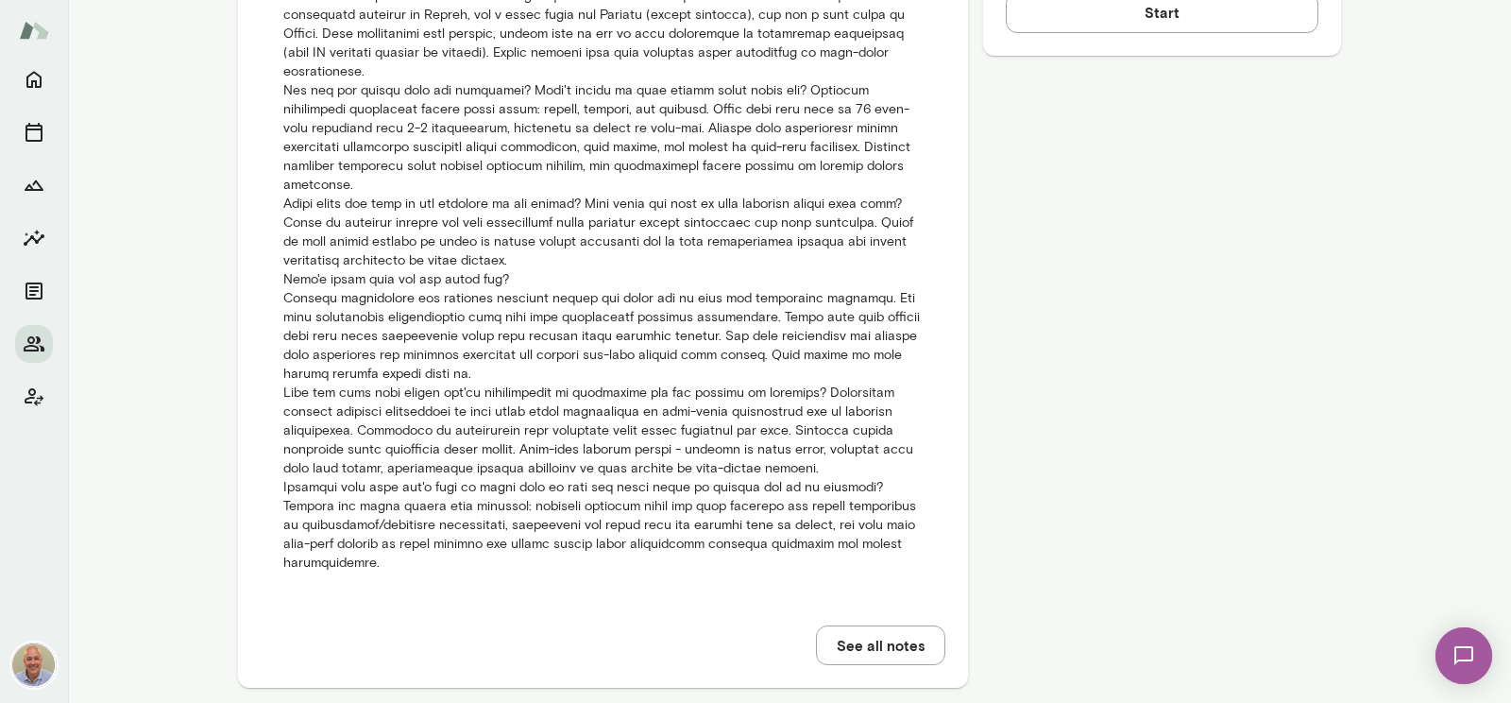
scroll to position [1086, 0]
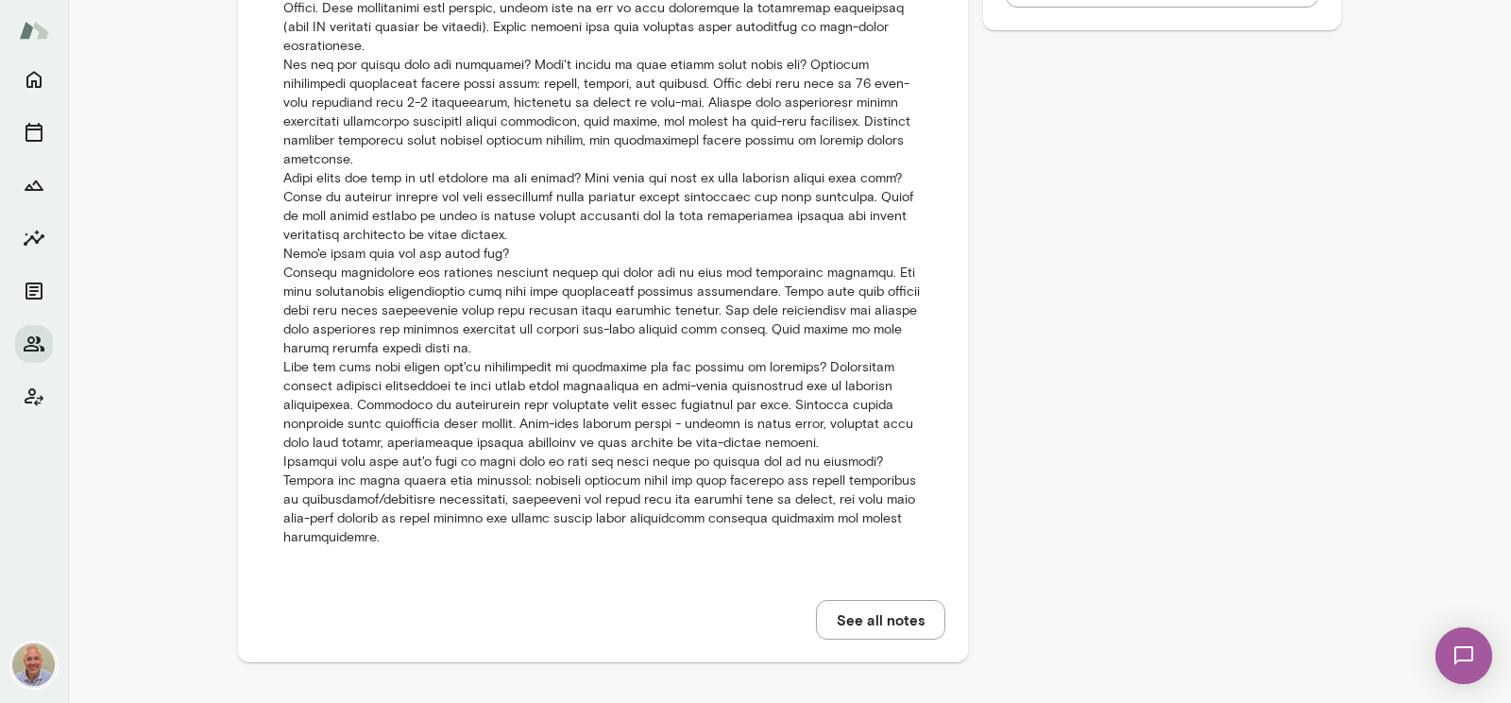
click at [898, 602] on button "See all notes" at bounding box center [880, 620] width 129 height 40
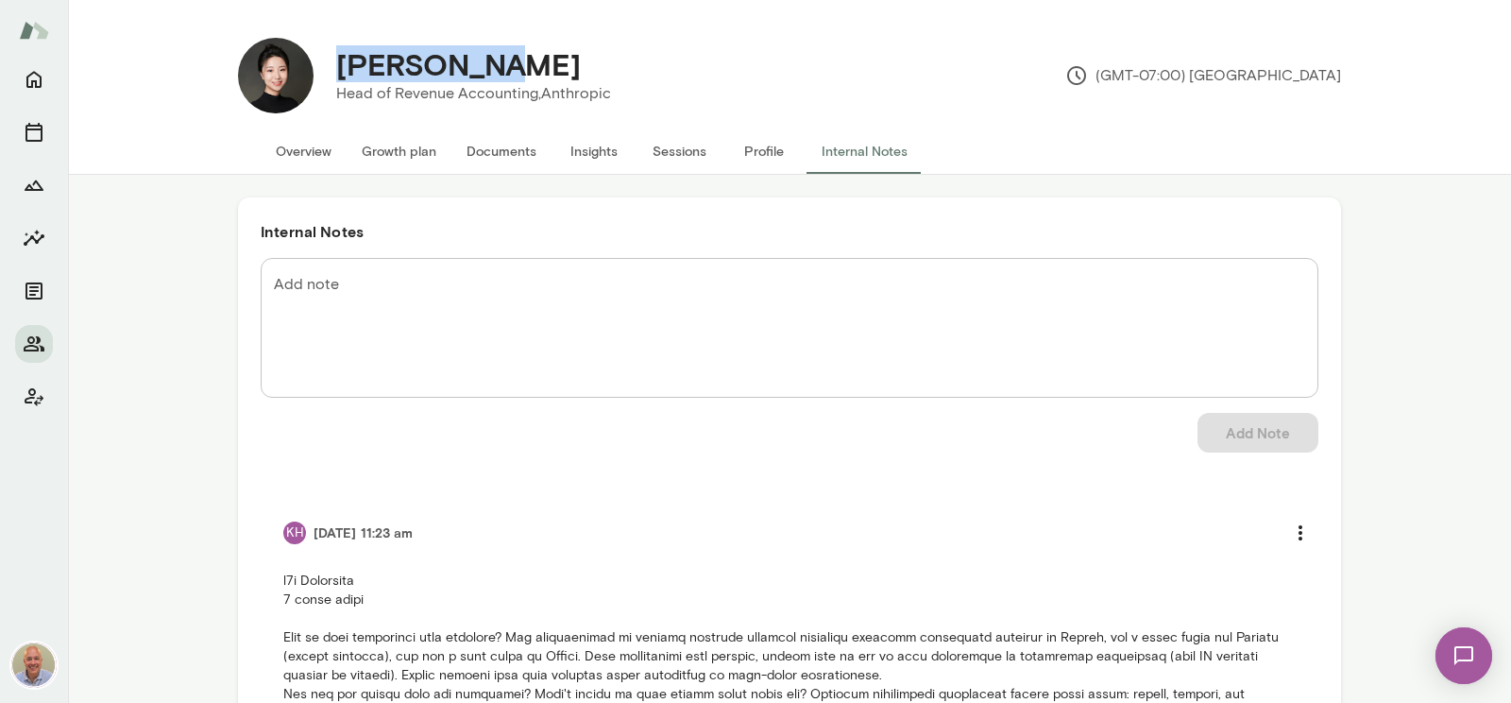
drag, startPoint x: 489, startPoint y: 74, endPoint x: 327, endPoint y: 74, distance: 162.5
click at [327, 74] on div "[PERSON_NAME]" at bounding box center [473, 64] width 305 height 36
copy h4 "[PERSON_NAME]"
click at [293, 147] on button "Overview" at bounding box center [304, 150] width 86 height 45
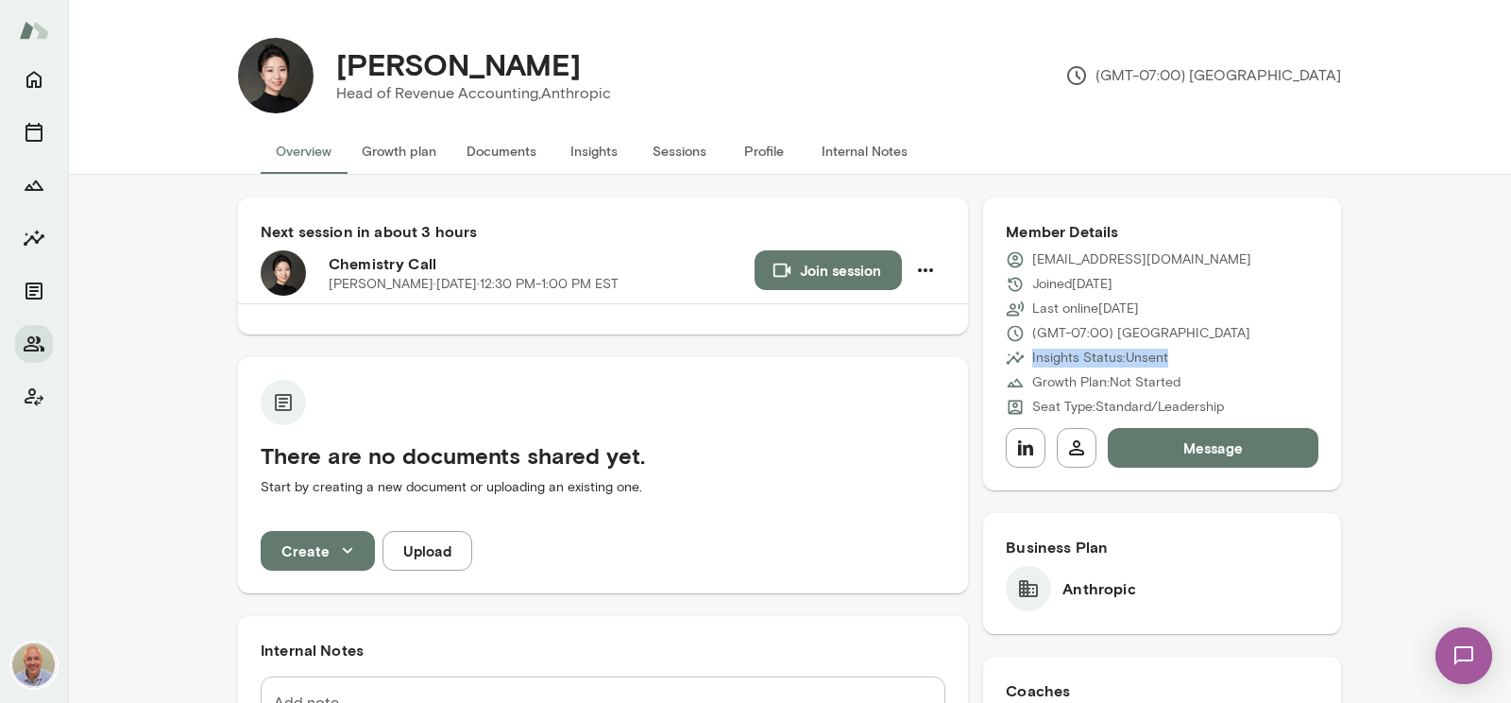
drag, startPoint x: 1223, startPoint y: 413, endPoint x: 1013, endPoint y: 363, distance: 215.6
click at [1013, 363] on div "[EMAIL_ADDRESS][DOMAIN_NAME] Joined [DATE] Last online [DATE] (GMT-07:00) Los A…" at bounding box center [1162, 333] width 313 height 166
click at [1178, 382] on p "Growth Plan: Not Started" at bounding box center [1106, 382] width 148 height 19
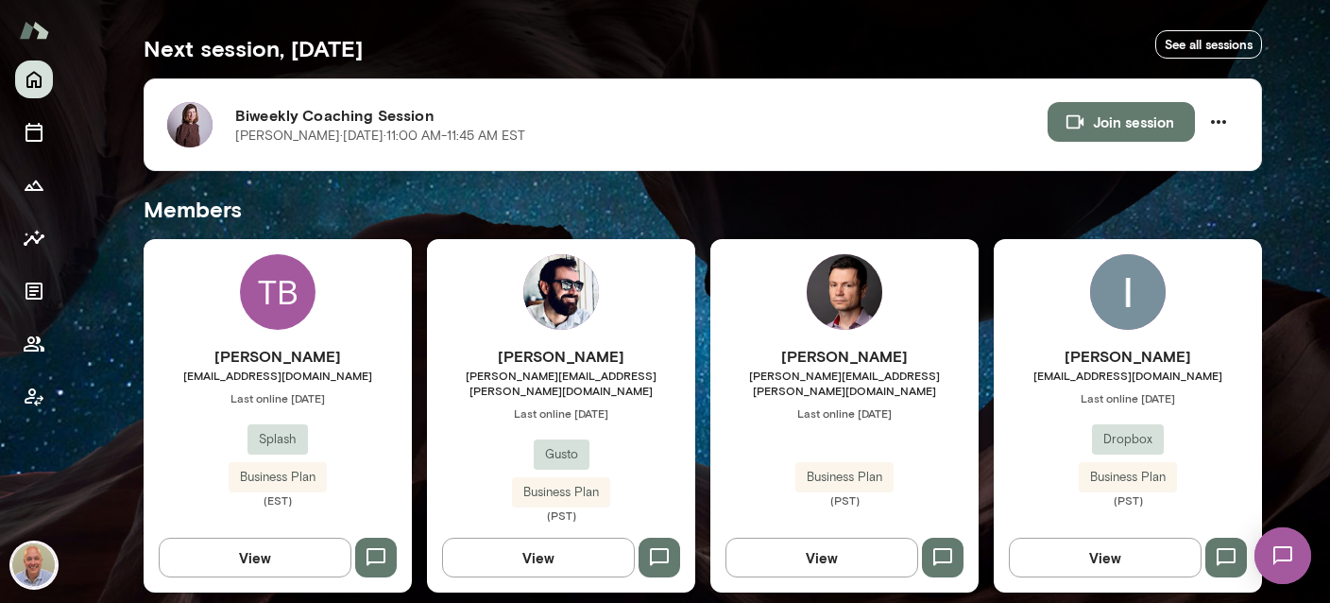
scroll to position [785, 0]
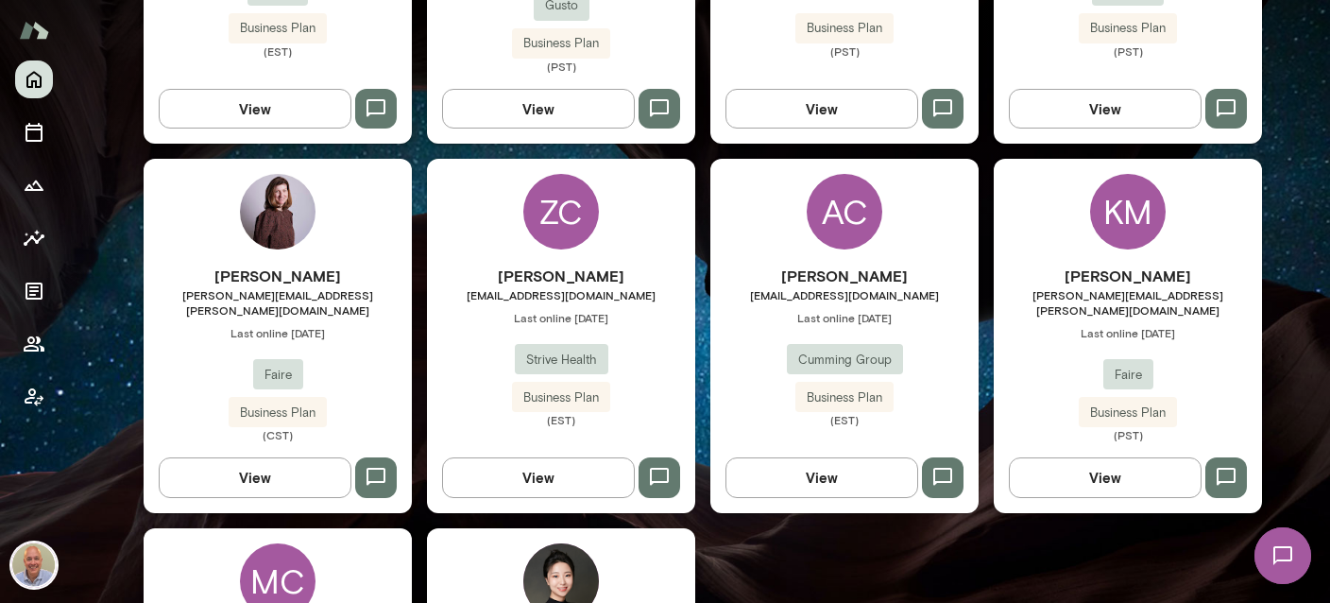
click at [1132, 225] on div "KM" at bounding box center [1128, 212] width 76 height 76
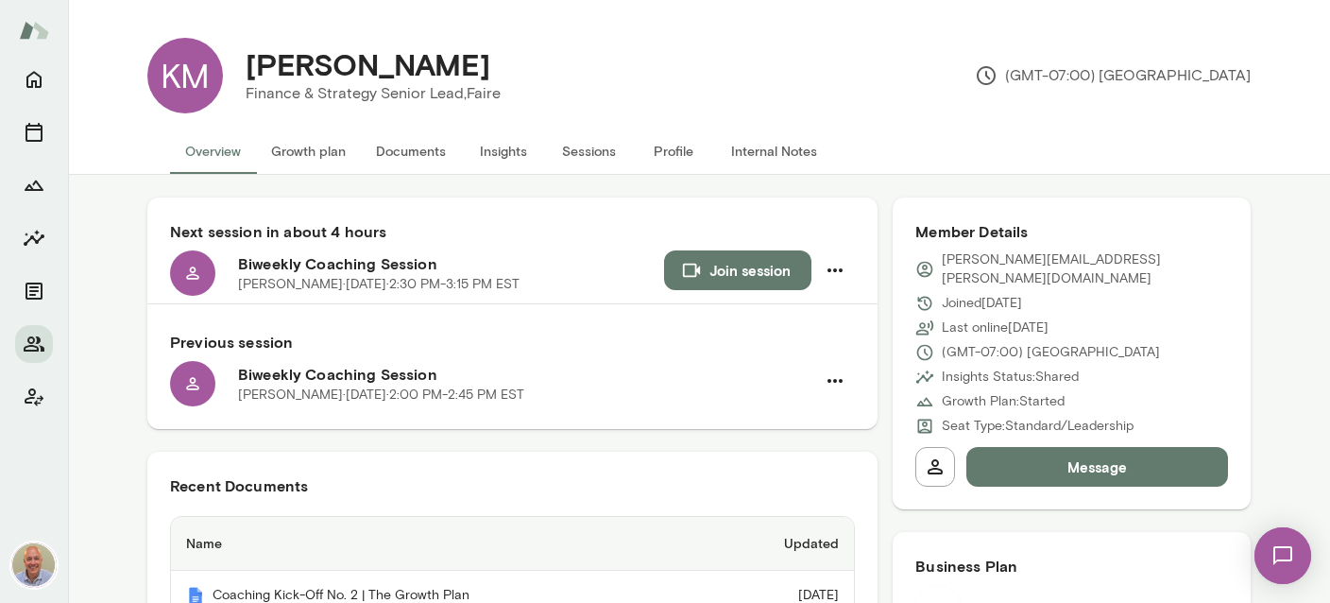
click at [770, 157] on button "Internal Notes" at bounding box center [774, 150] width 116 height 45
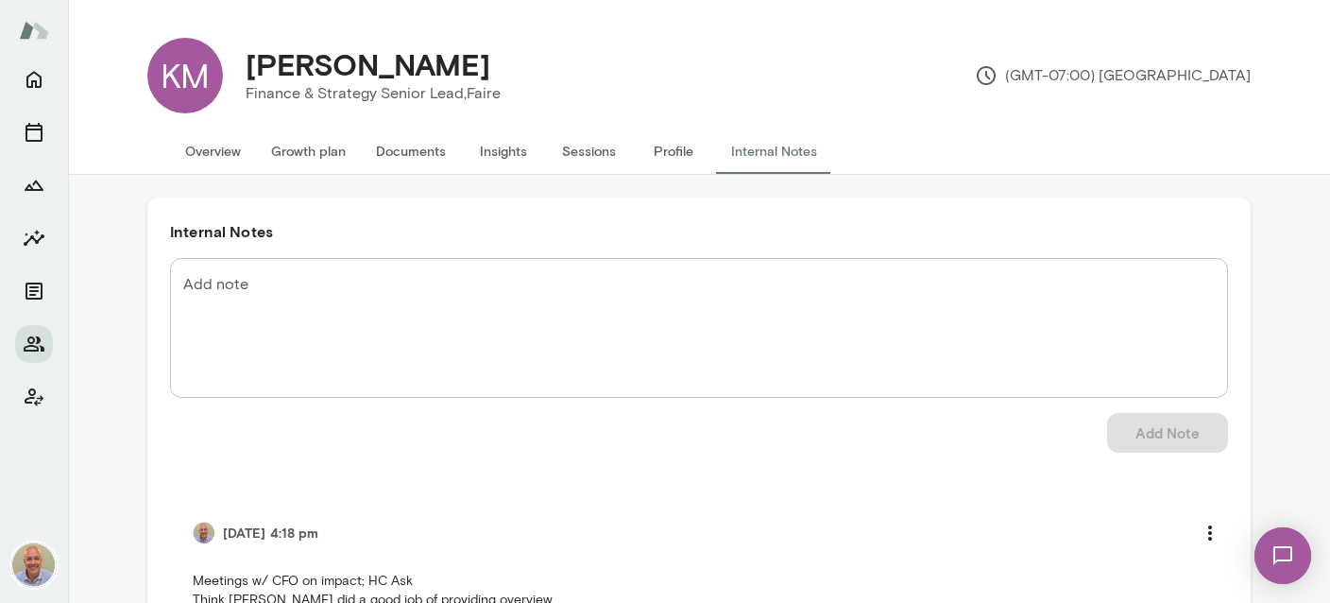
click at [404, 148] on button "Documents" at bounding box center [411, 150] width 100 height 45
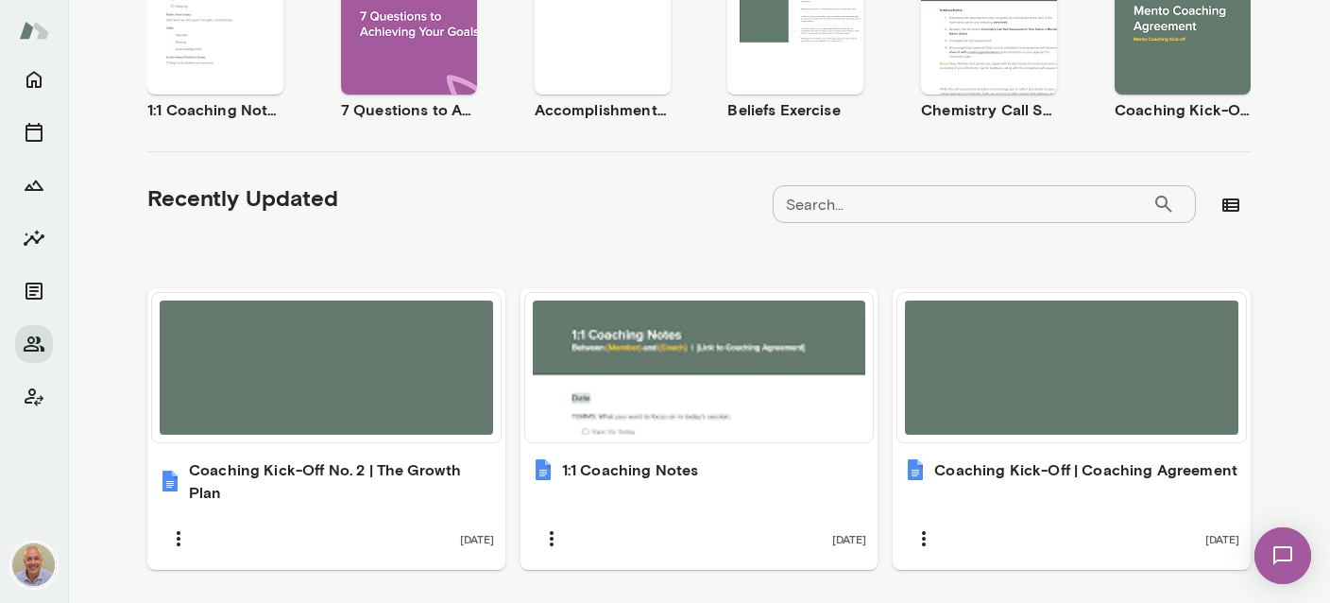
scroll to position [497, 0]
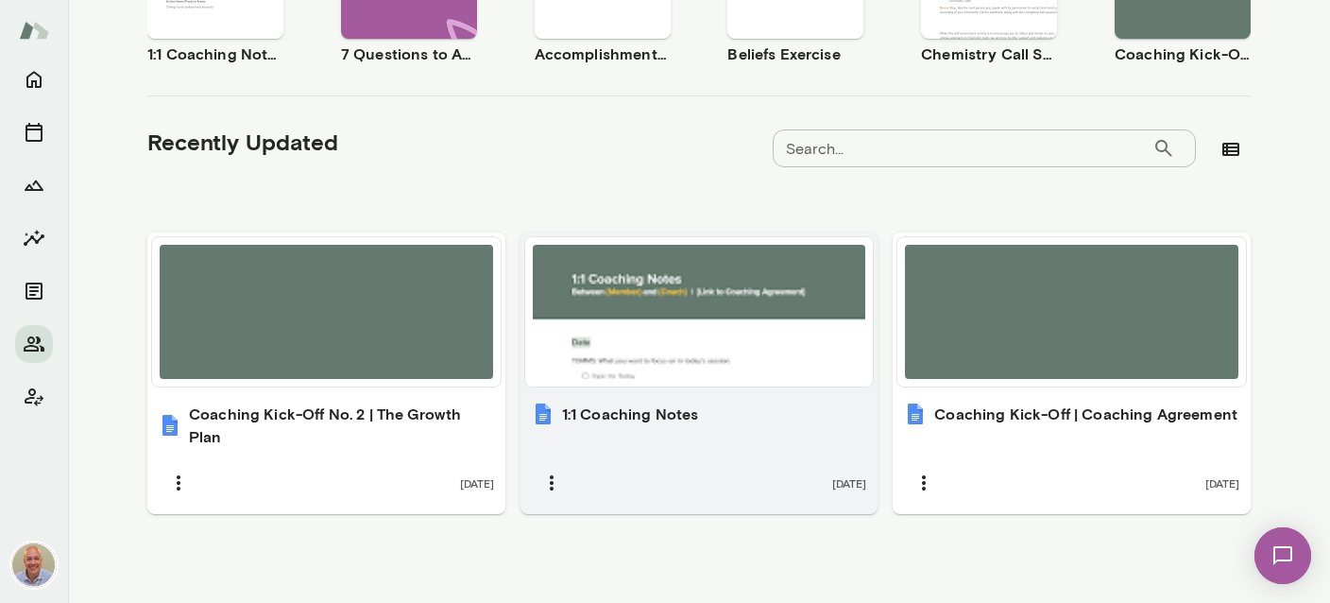
click at [656, 354] on div at bounding box center [699, 312] width 333 height 134
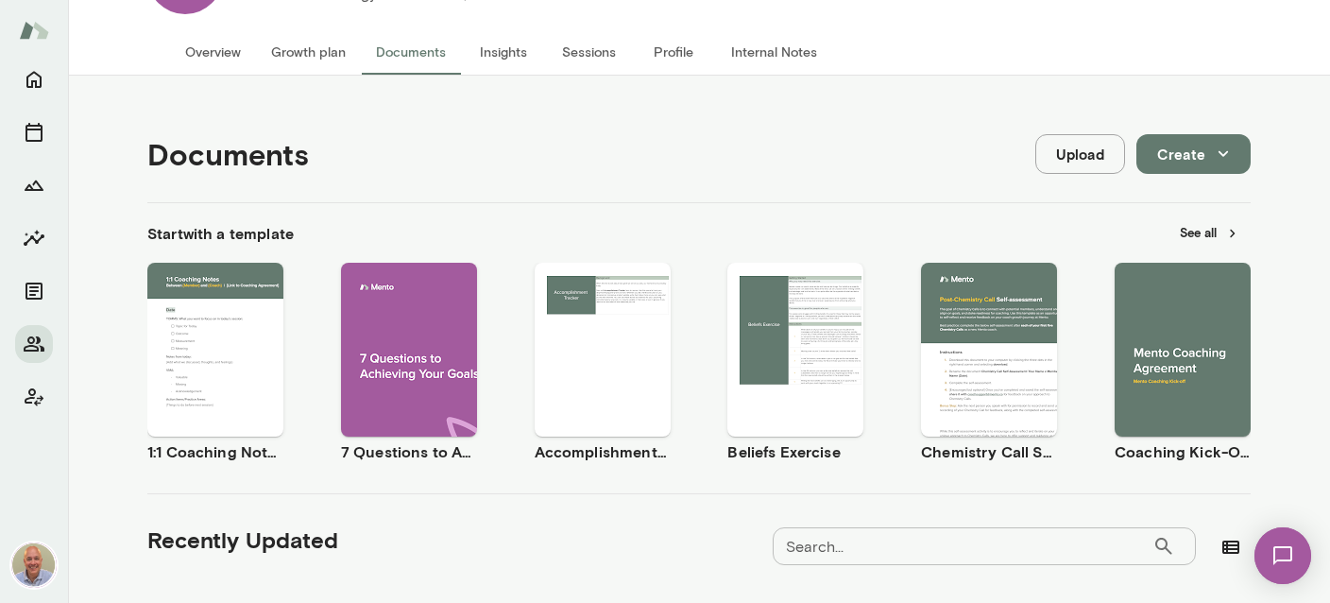
scroll to position [0, 0]
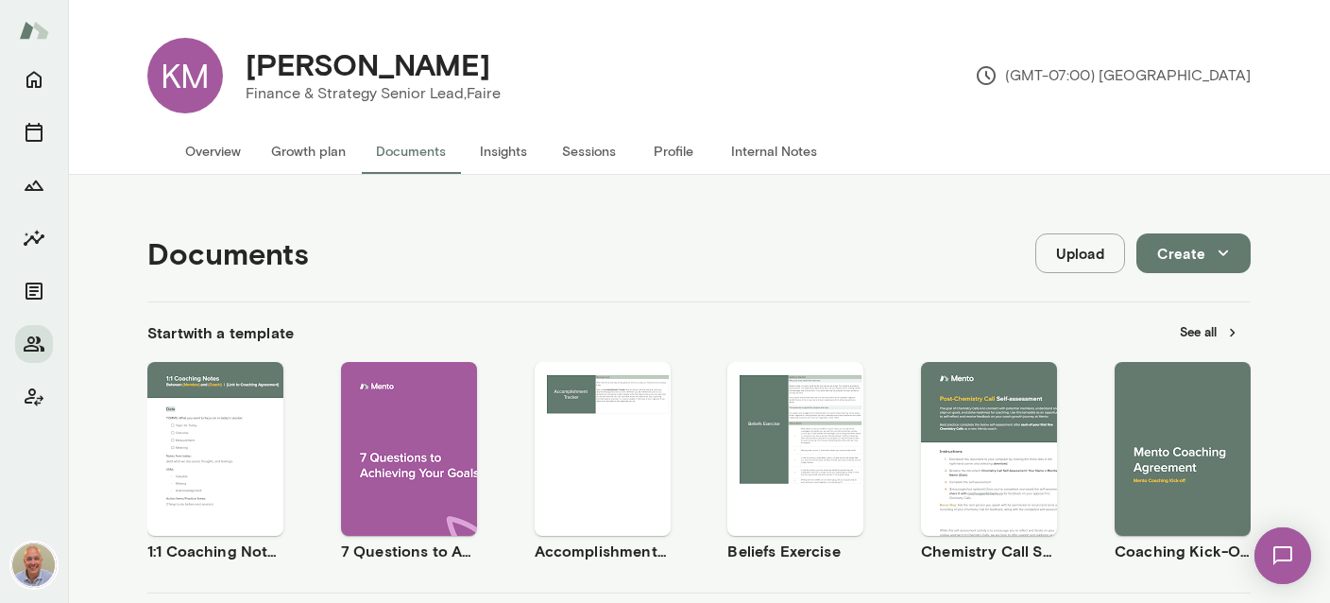
click at [796, 154] on button "Internal Notes" at bounding box center [774, 150] width 116 height 45
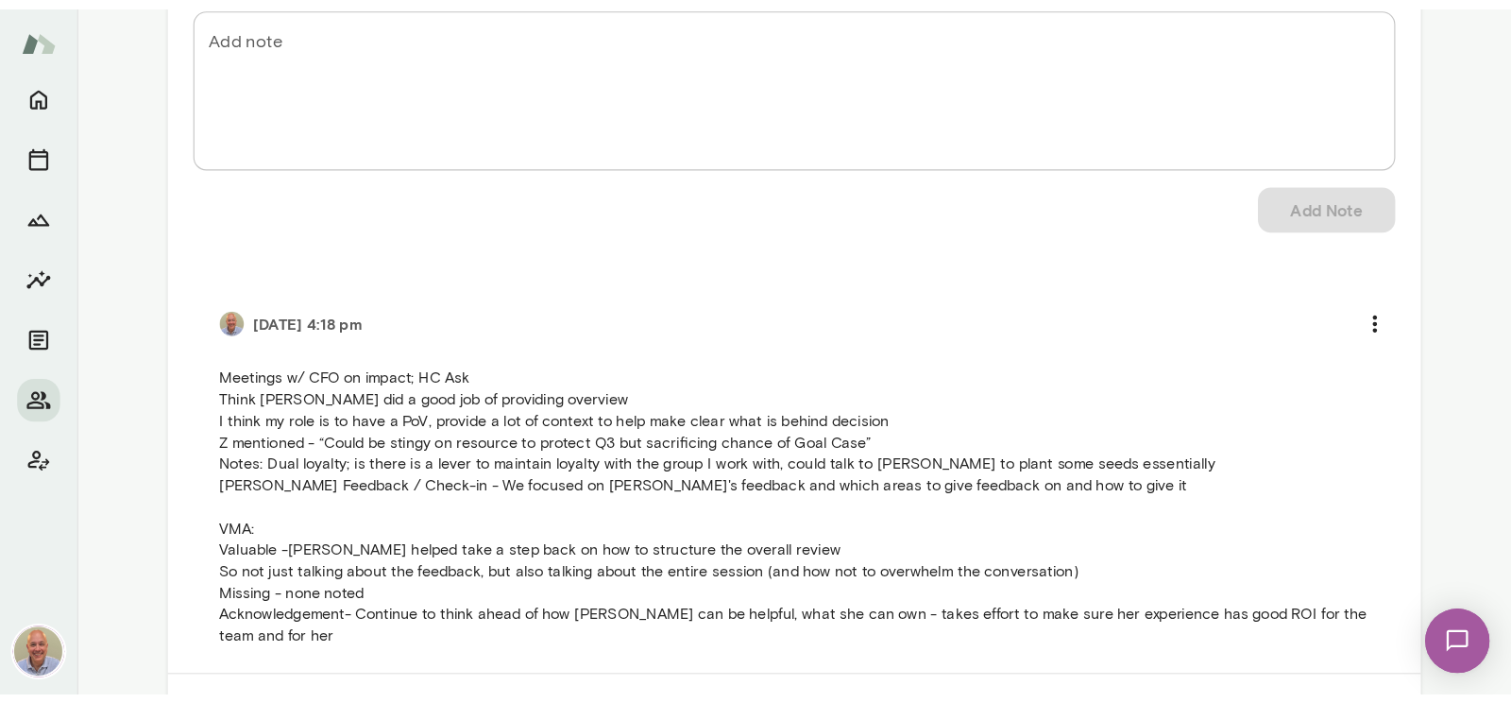
scroll to position [449, 0]
